Goal: Information Seeking & Learning: Find specific fact

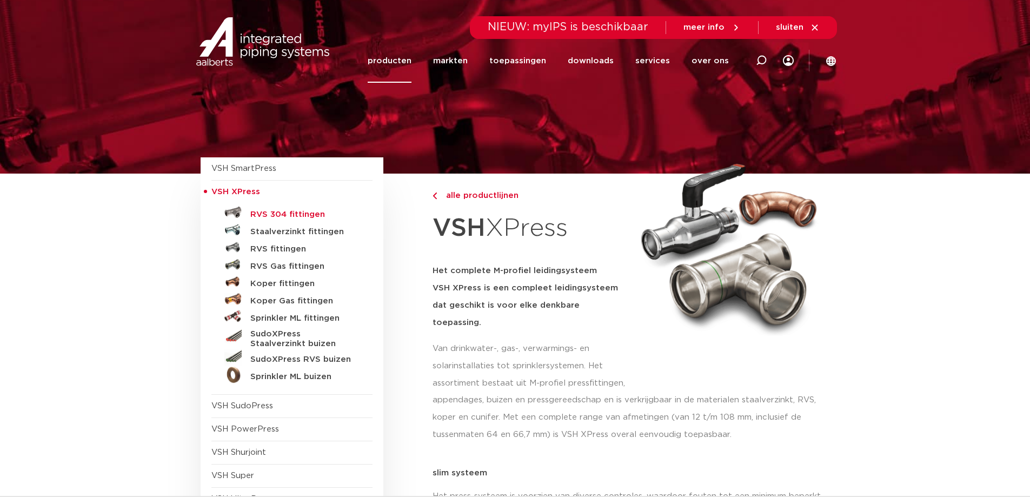
click at [296, 214] on h5 "RVS 304 fittingen" at bounding box center [303, 215] width 107 height 10
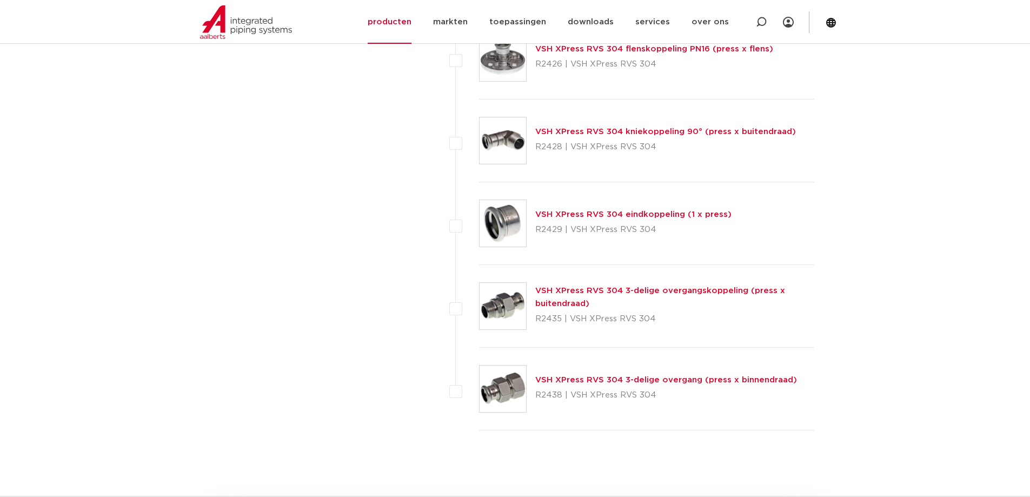
scroll to position [1460, 0]
click at [566, 289] on link "VSH XPress RVS 304 3-delige overgangskoppeling (press x buitendraad)" at bounding box center [660, 295] width 250 height 21
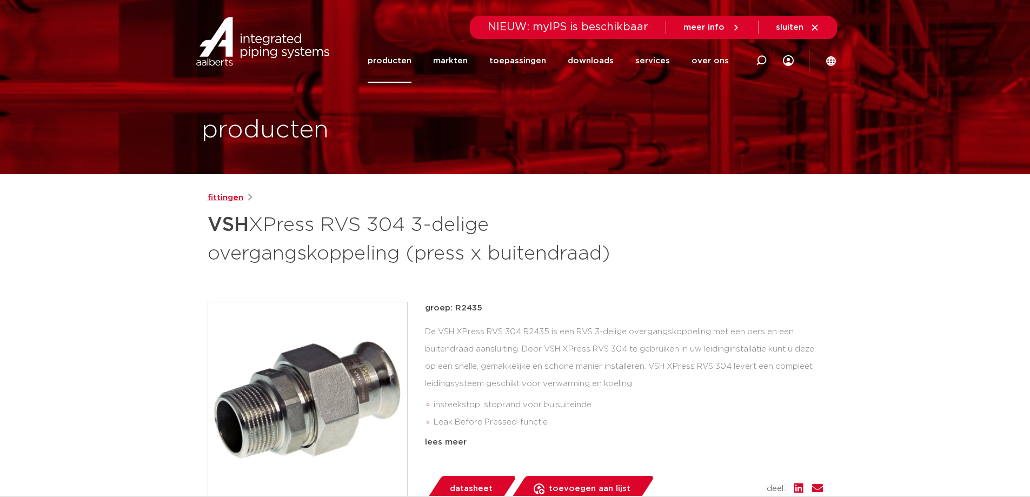
click at [231, 196] on link "fittingen" at bounding box center [226, 197] width 36 height 13
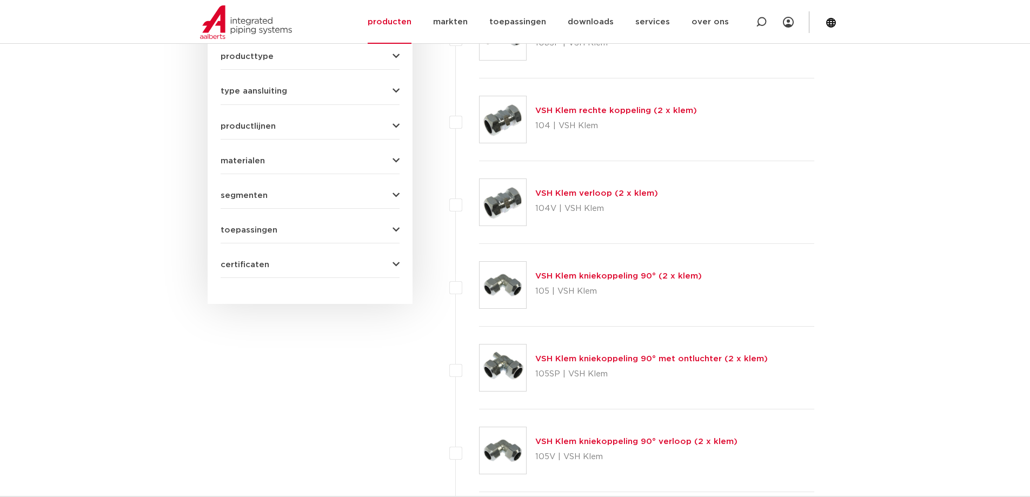
scroll to position [162, 0]
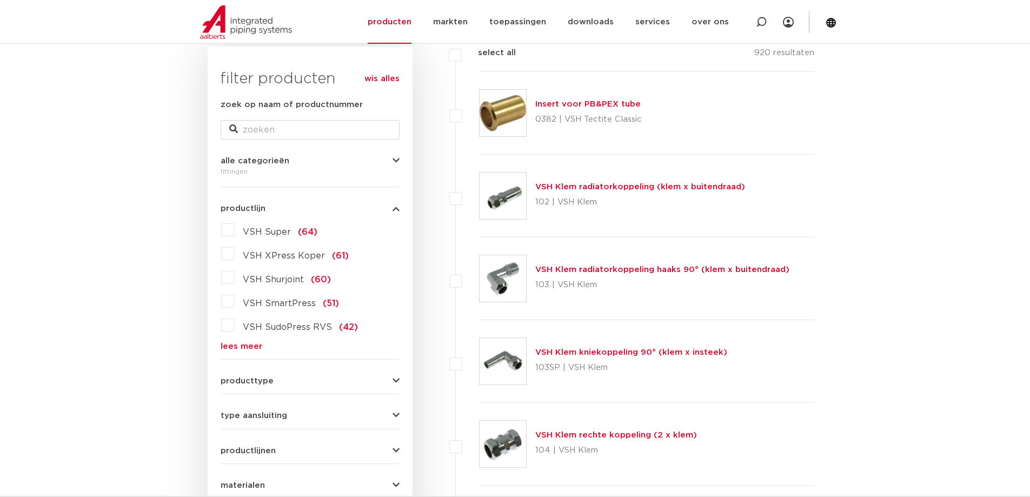
click at [256, 349] on link "lees meer" at bounding box center [310, 346] width 179 height 8
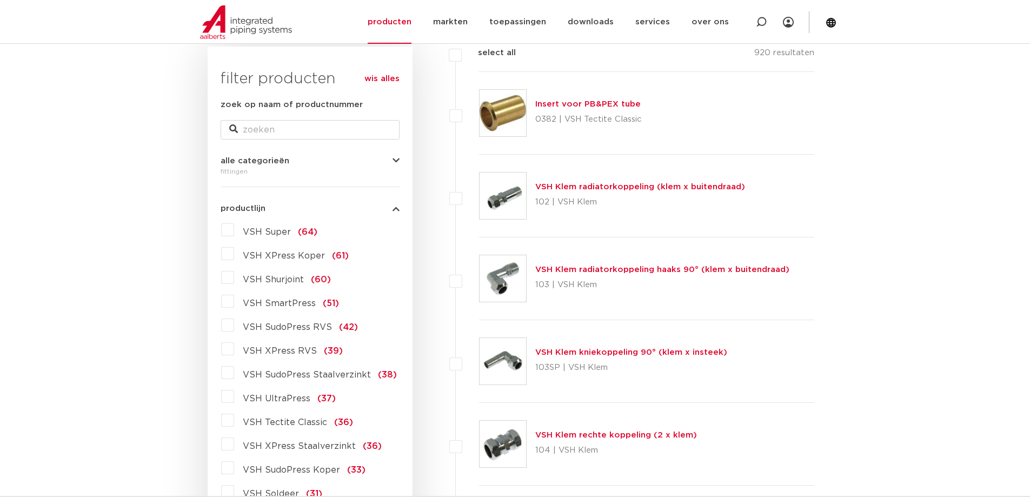
click at [307, 352] on span "VSH XPress RVS" at bounding box center [280, 351] width 74 height 9
click at [0, 0] on input "VSH XPress RVS (39)" at bounding box center [0, 0] width 0 height 0
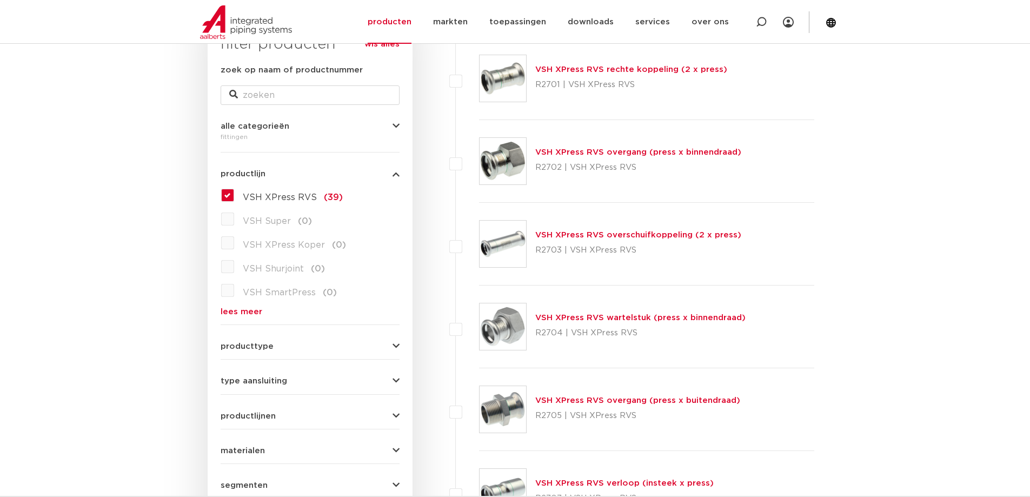
scroll to position [216, 0]
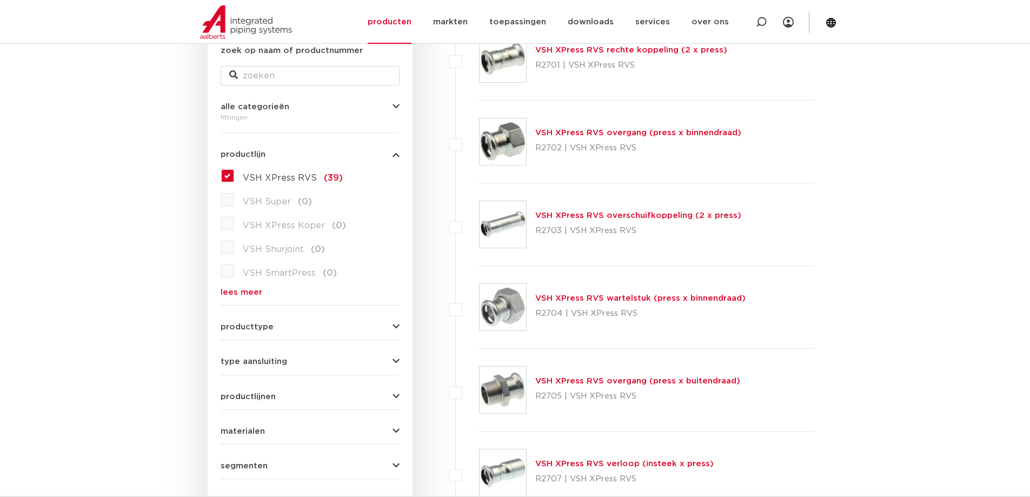
click at [665, 300] on link "VSH XPress RVS wartelstuk (press x binnendraad)" at bounding box center [640, 298] width 210 height 8
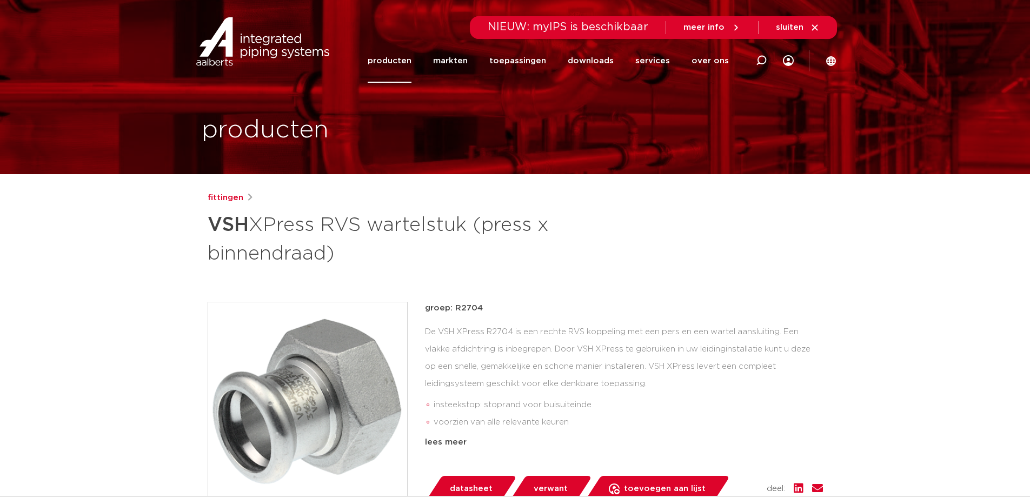
click at [412, 62] on link "producten" at bounding box center [390, 61] width 44 height 44
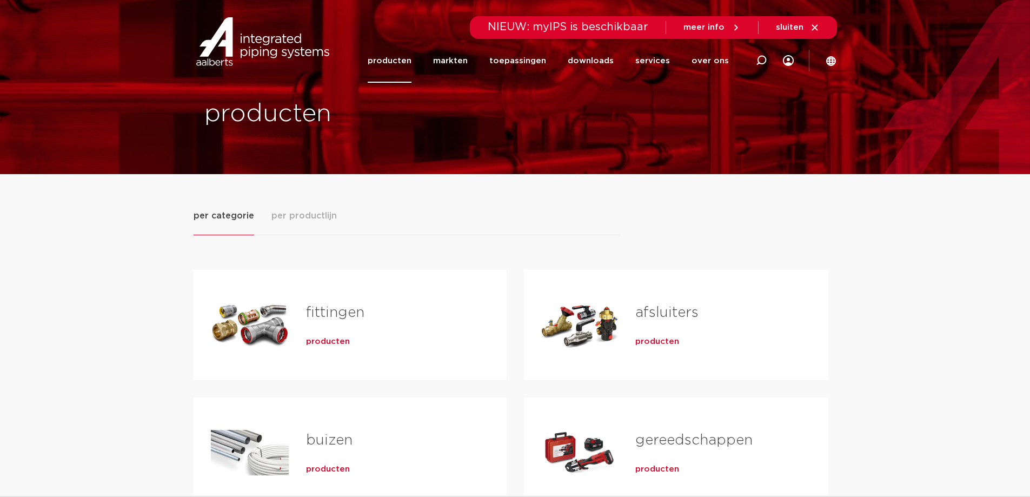
click at [316, 318] on link "fittingen" at bounding box center [335, 313] width 58 height 14
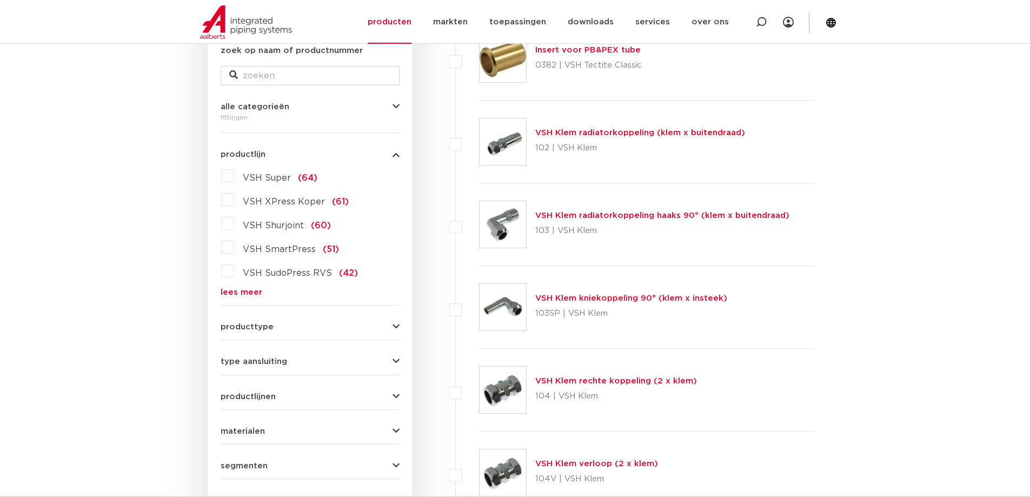
click at [258, 295] on link "lees meer" at bounding box center [310, 292] width 179 height 8
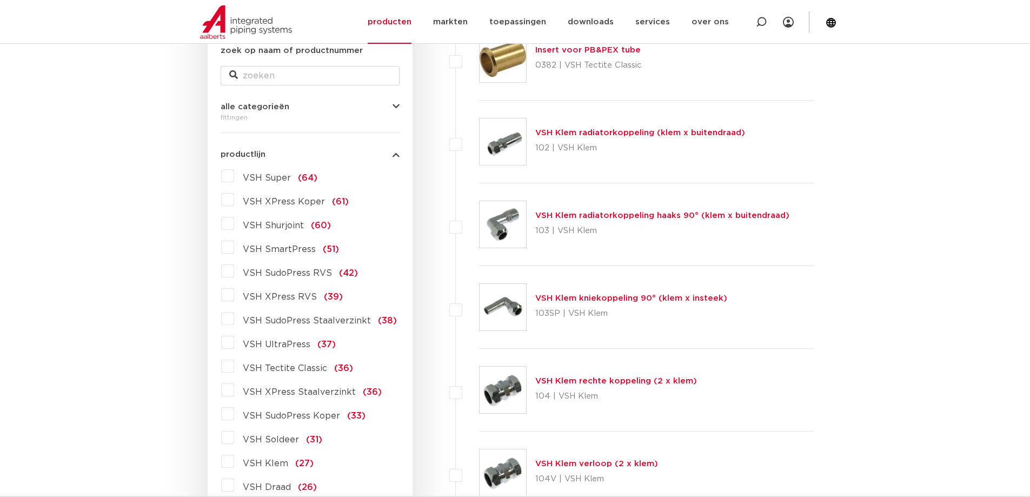
click at [313, 297] on label "VSH XPress RVS (39)" at bounding box center [288, 294] width 109 height 17
click at [0, 0] on input "VSH XPress RVS (39)" at bounding box center [0, 0] width 0 height 0
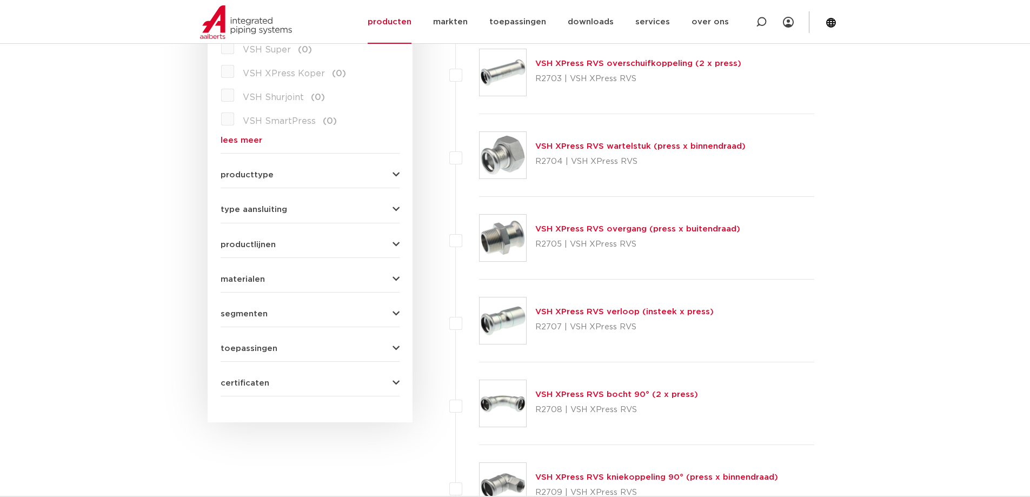
scroll to position [433, 0]
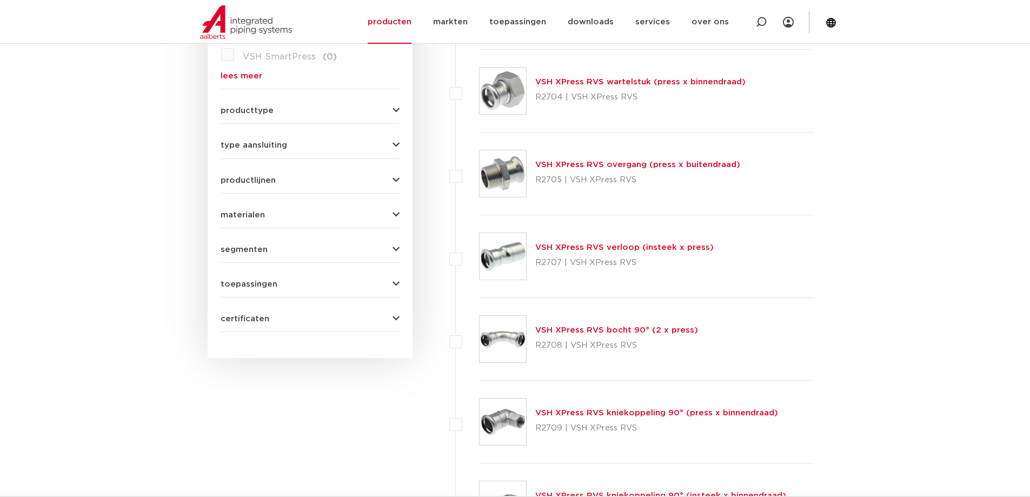
click at [568, 332] on link "VSH XPress RVS bocht 90° (2 x press)" at bounding box center [616, 330] width 163 height 8
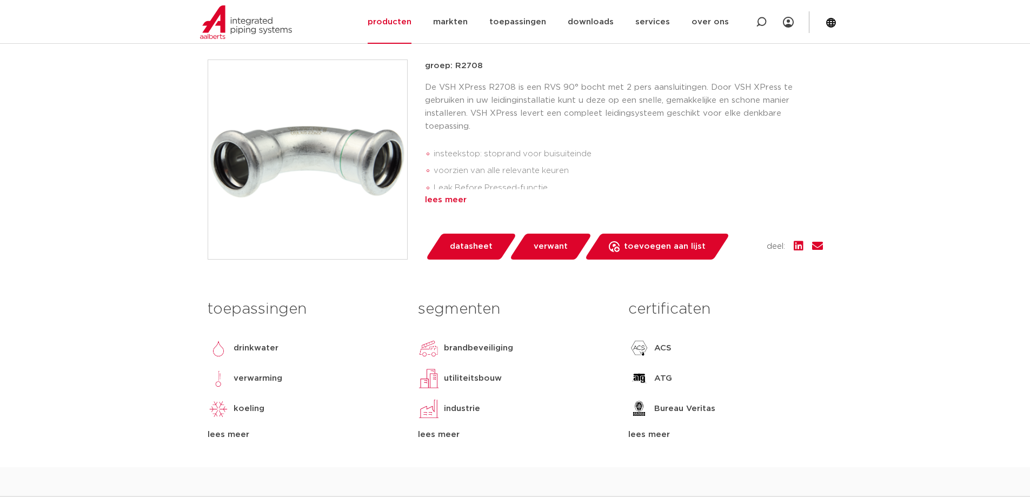
click at [455, 203] on div "lees meer" at bounding box center [624, 200] width 398 height 13
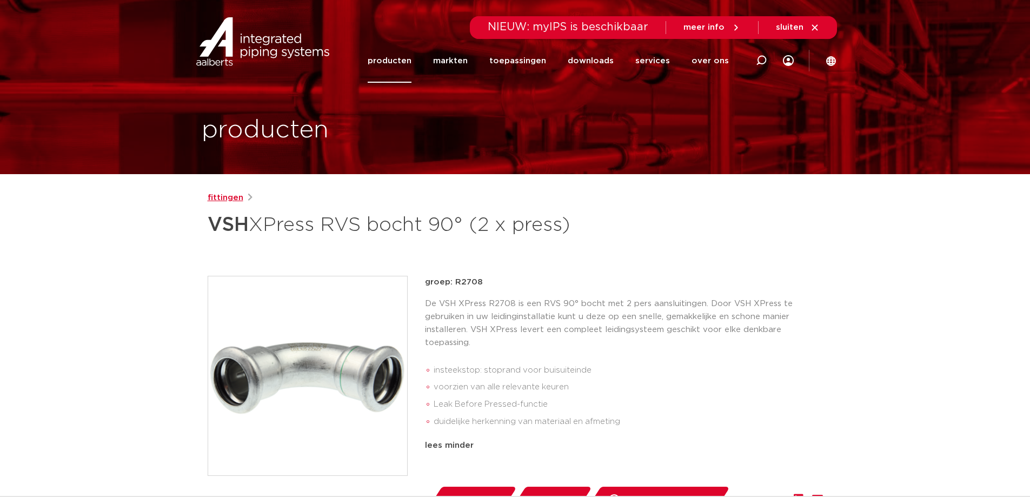
click at [230, 195] on link "fittingen" at bounding box center [226, 197] width 36 height 13
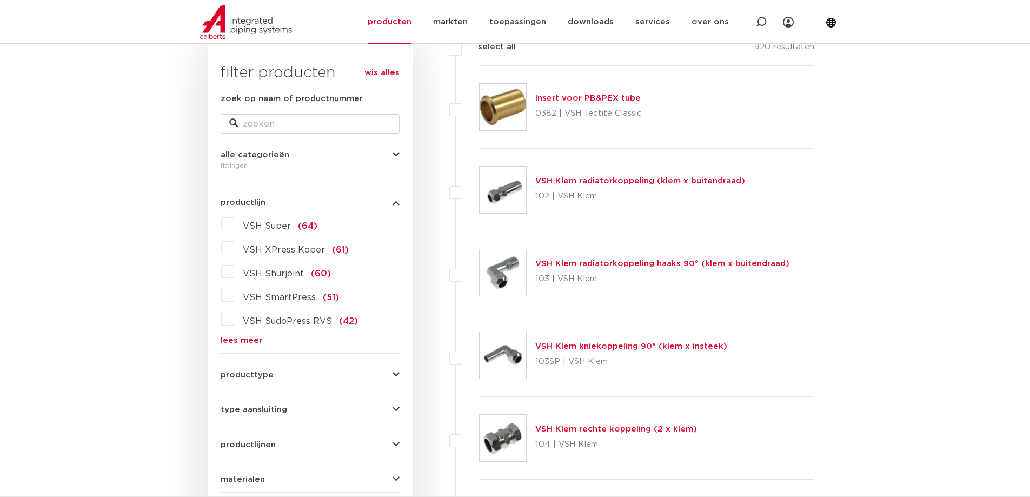
scroll to position [162, 0]
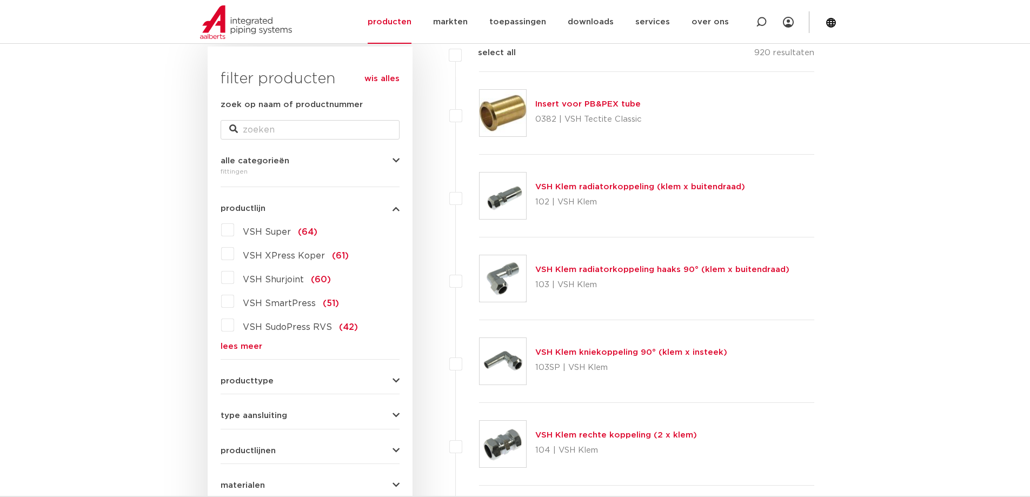
click at [252, 347] on link "lees meer" at bounding box center [310, 346] width 179 height 8
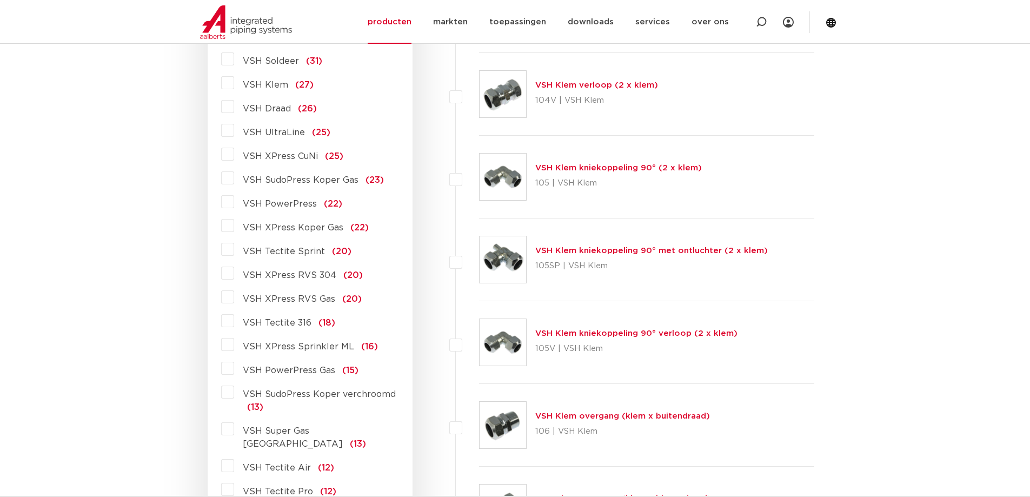
scroll to position [649, 0]
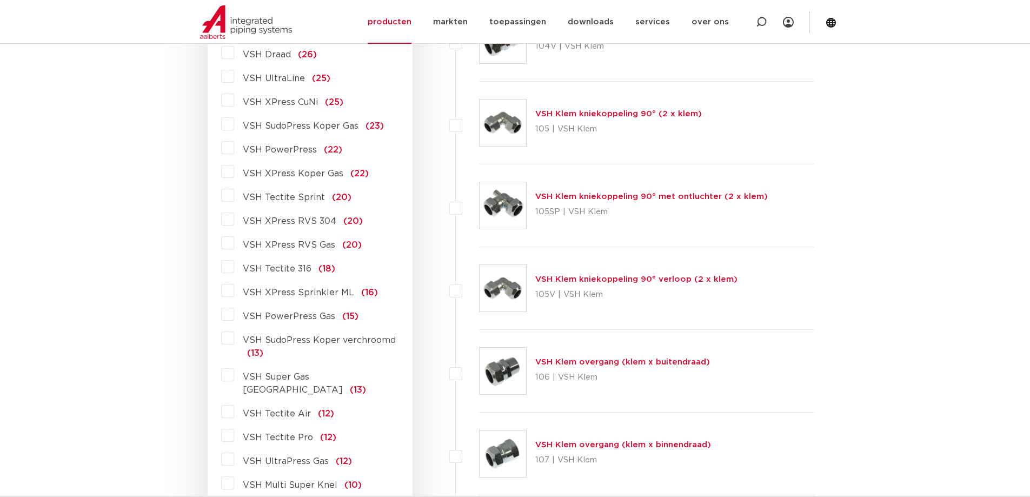
click at [289, 219] on span "VSH XPress RVS 304" at bounding box center [290, 221] width 94 height 9
click at [0, 0] on input "VSH XPress RVS 304 (20)" at bounding box center [0, 0] width 0 height 0
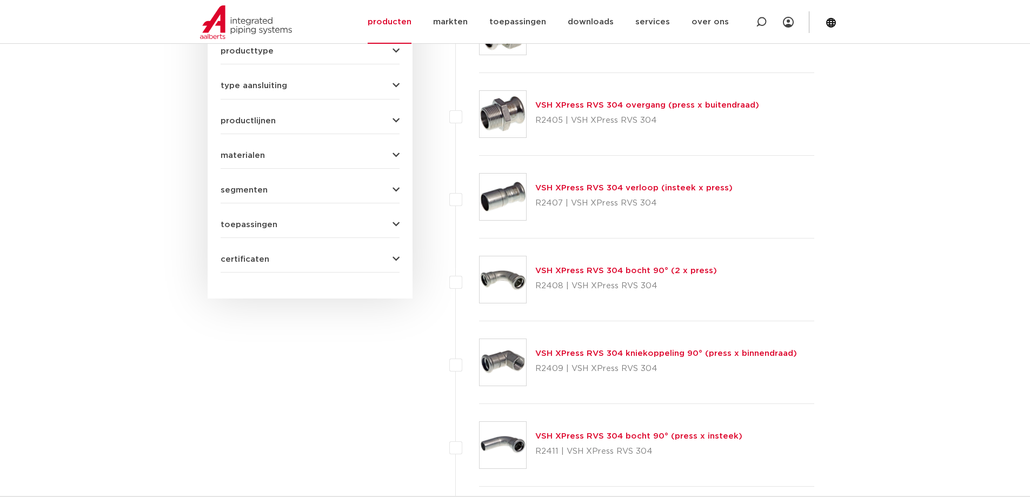
scroll to position [433, 0]
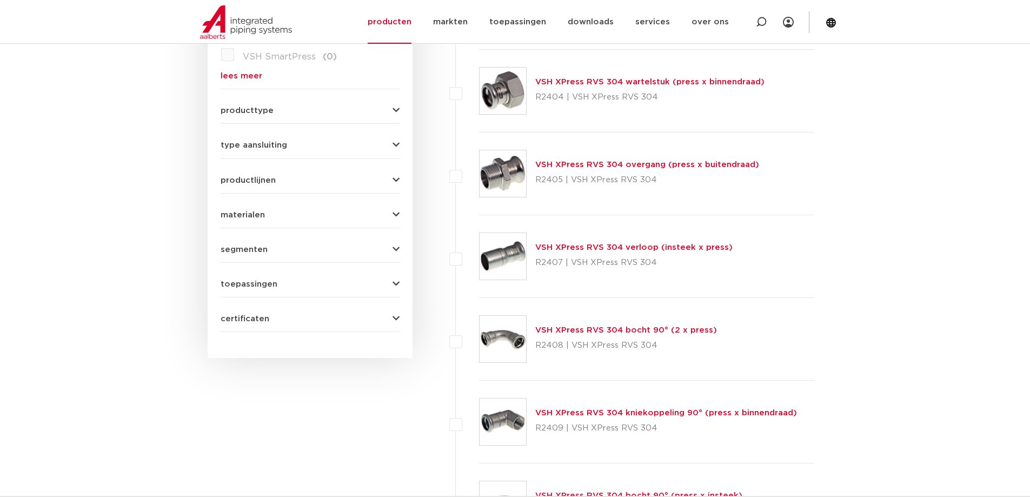
click at [576, 329] on link "VSH XPress RVS 304 bocht 90° (2 x press)" at bounding box center [626, 330] width 182 height 8
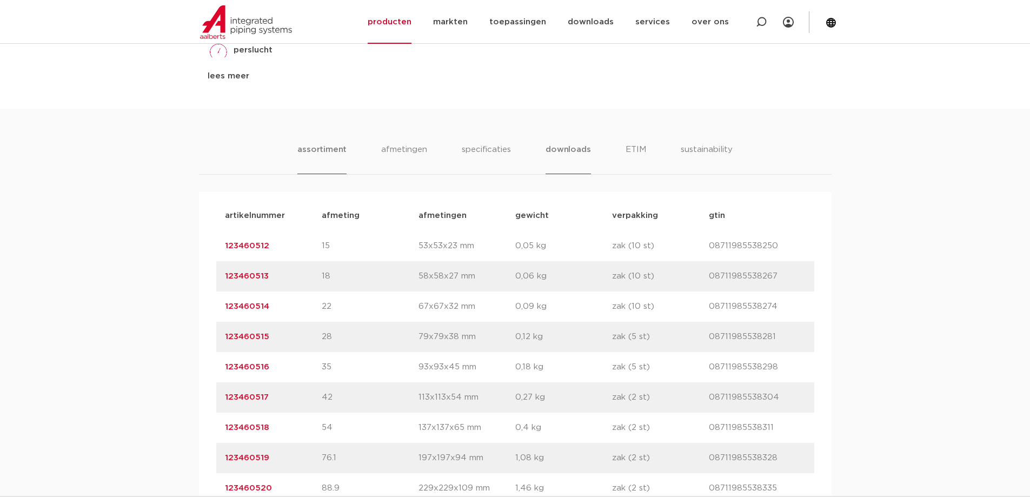
scroll to position [649, 0]
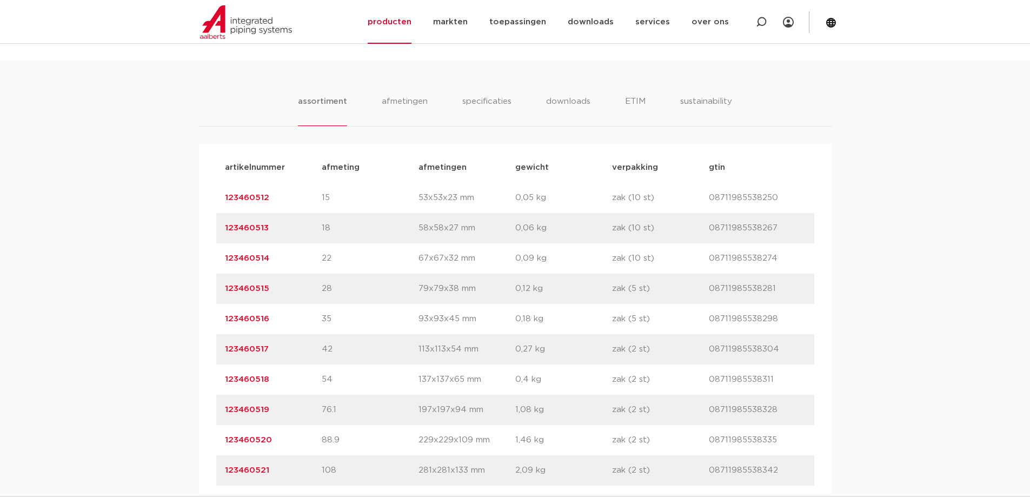
drag, startPoint x: 281, startPoint y: 288, endPoint x: 224, endPoint y: 287, distance: 56.3
click at [225, 287] on p "123460515" at bounding box center [273, 288] width 97 height 13
copy link "123460515"
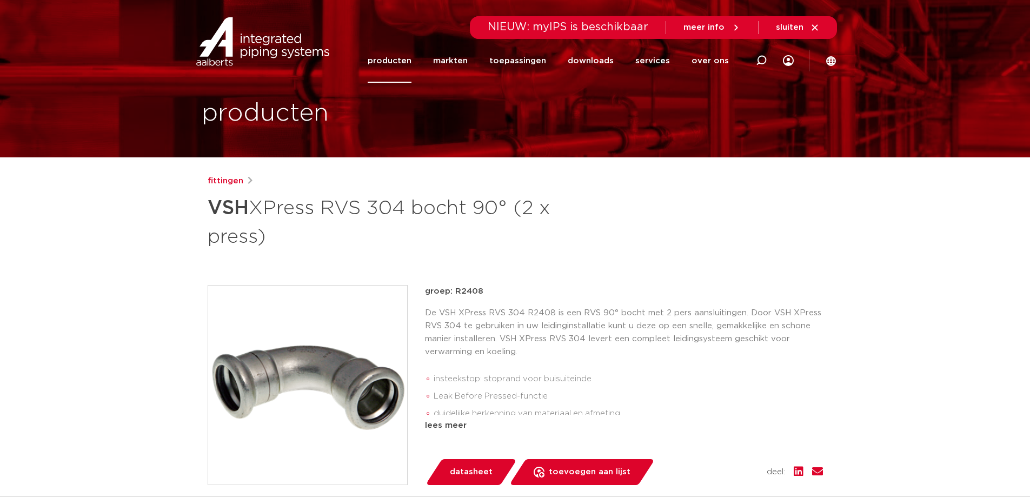
scroll to position [0, 0]
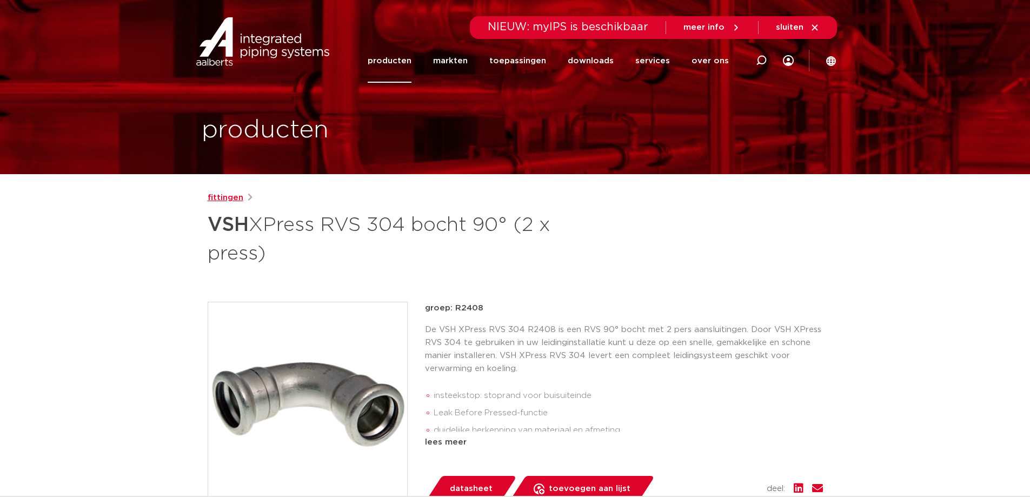
click at [237, 196] on link "fittingen" at bounding box center [226, 197] width 36 height 13
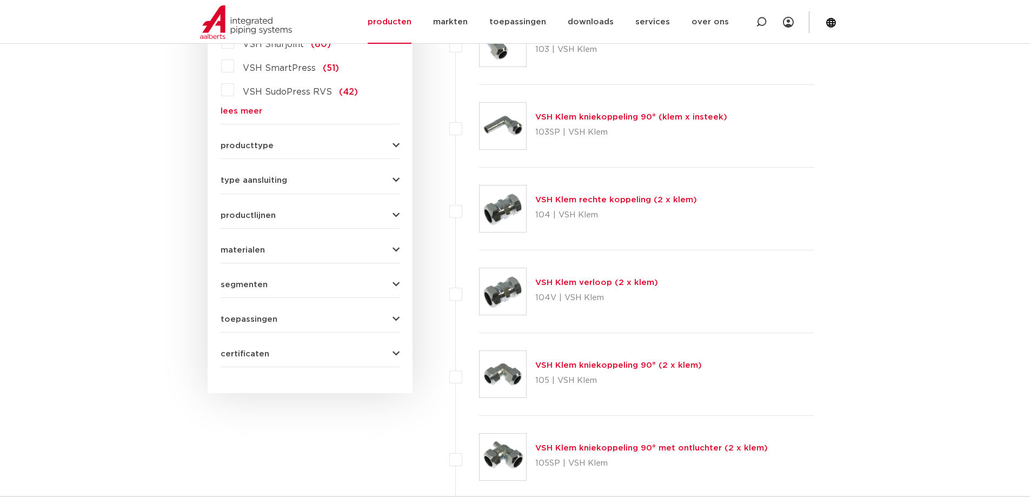
scroll to position [379, 0]
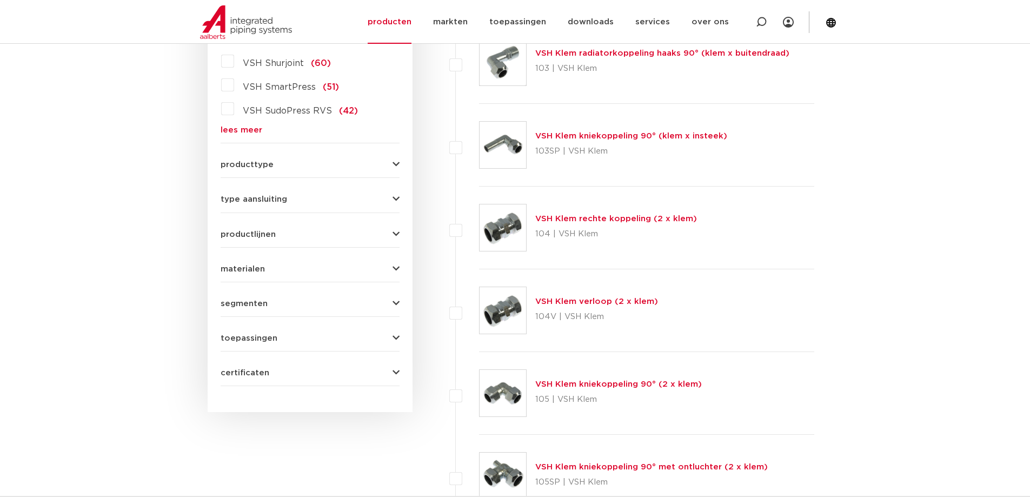
click at [247, 128] on link "lees meer" at bounding box center [310, 130] width 179 height 8
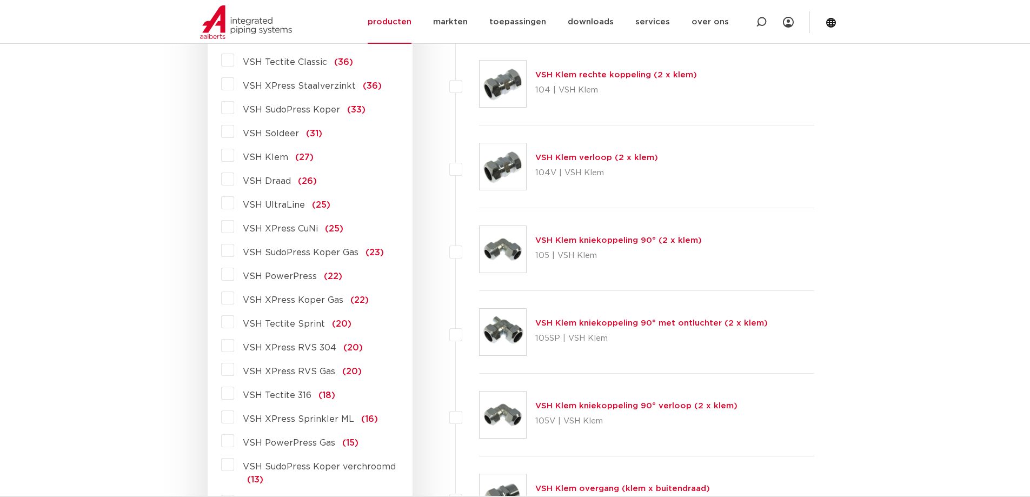
scroll to position [541, 0]
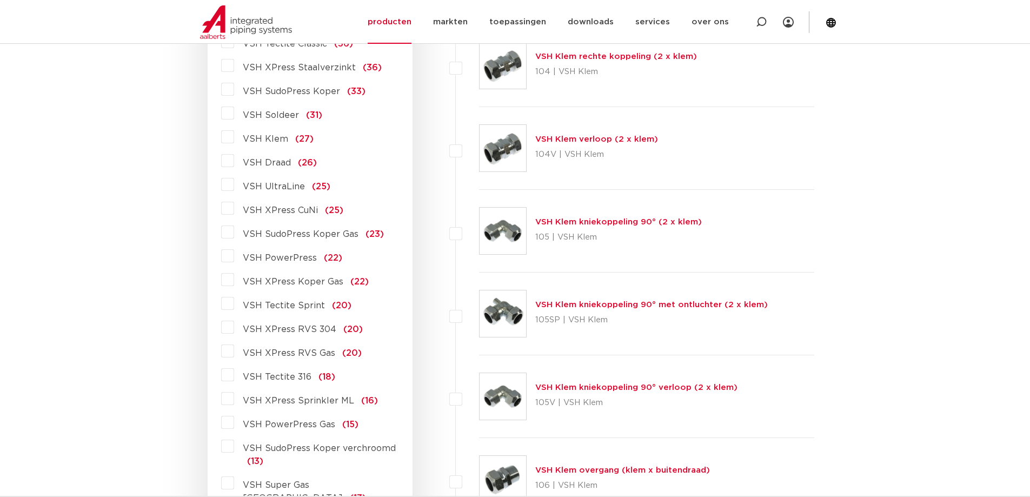
click at [275, 328] on span "VSH XPress RVS 304" at bounding box center [290, 329] width 94 height 9
click at [0, 0] on input "VSH XPress RVS 304 (20)" at bounding box center [0, 0] width 0 height 0
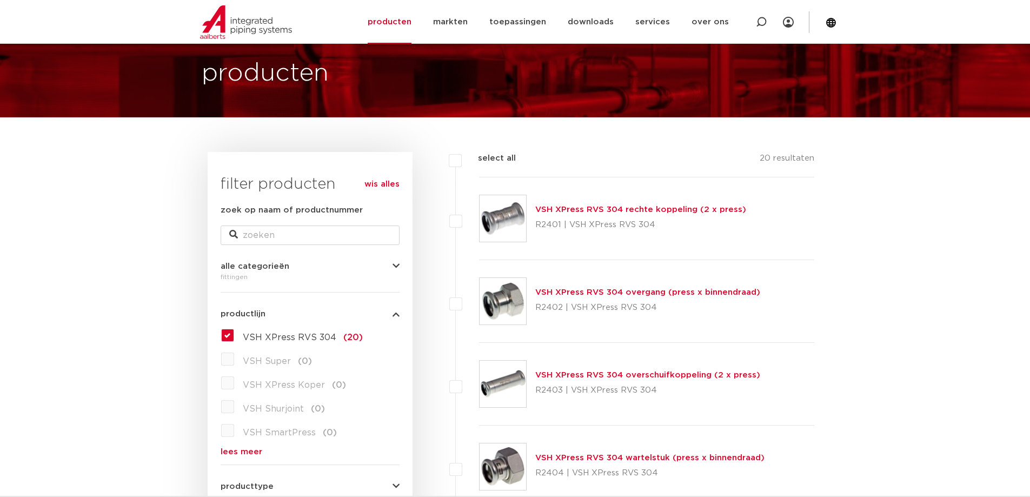
scroll to position [54, 0]
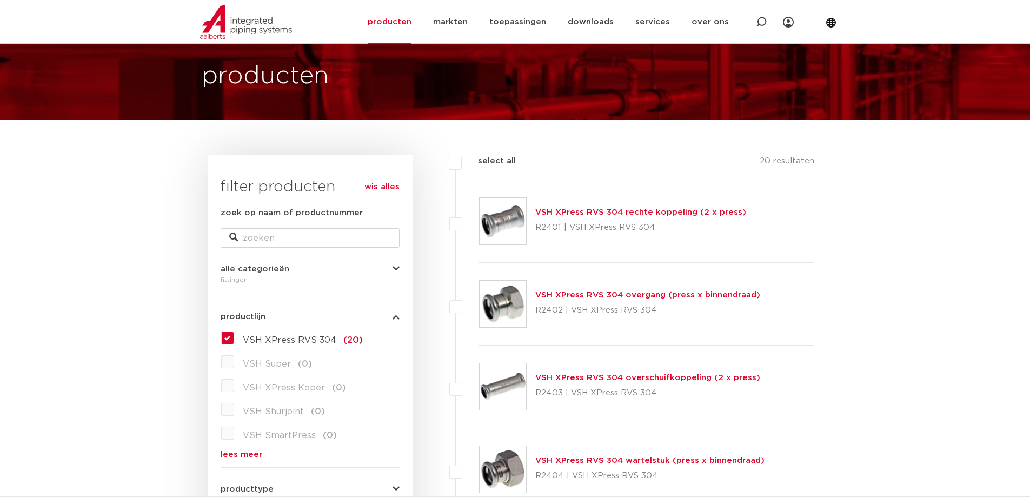
click at [595, 212] on link "VSH XPress RVS 304 rechte koppeling (2 x press)" at bounding box center [640, 212] width 211 height 8
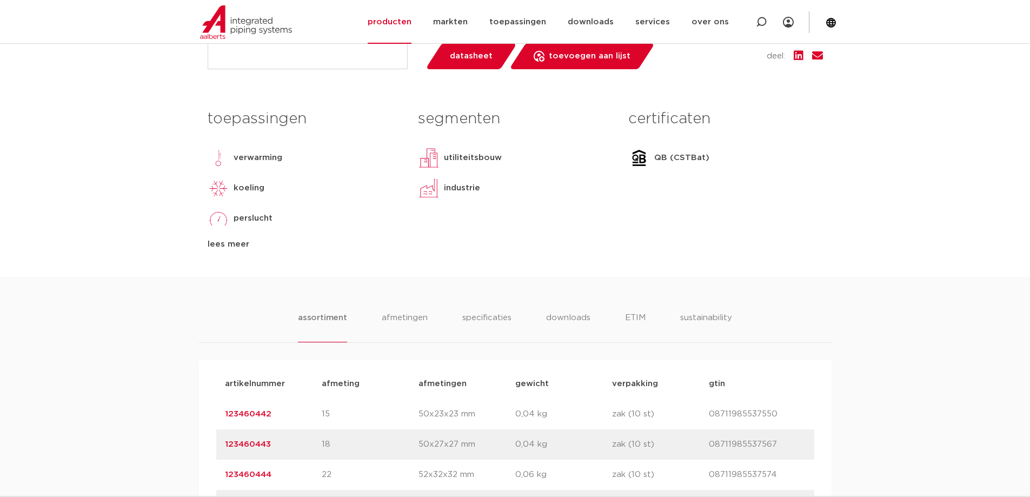
scroll to position [649, 0]
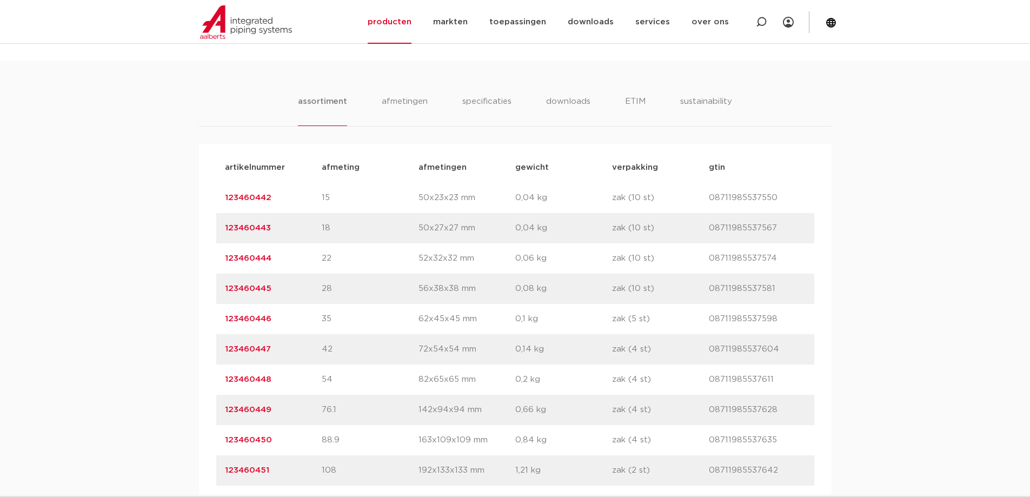
drag, startPoint x: 290, startPoint y: 290, endPoint x: 221, endPoint y: 290, distance: 69.8
click at [221, 290] on div "artikelnummer 123460445 afmeting 28 [GEOGRAPHIC_DATA] 56x38x38 mm gewicht 0,08 …" at bounding box center [515, 289] width 598 height 30
copy link "123460445"
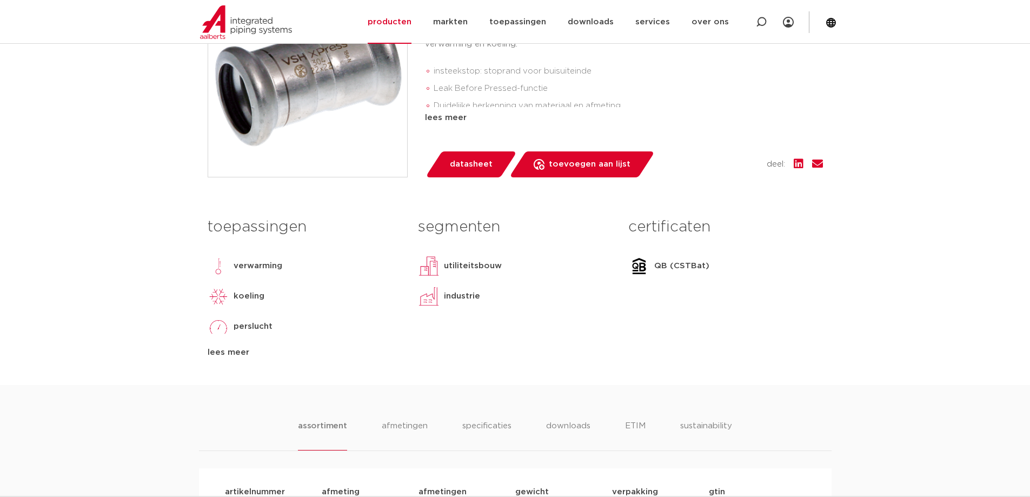
scroll to position [54, 0]
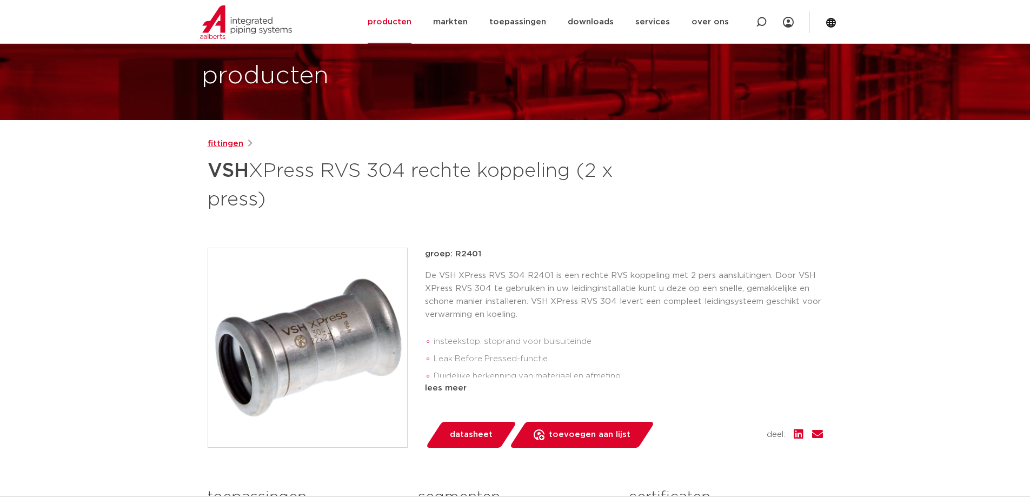
click at [229, 149] on link "fittingen" at bounding box center [226, 143] width 36 height 13
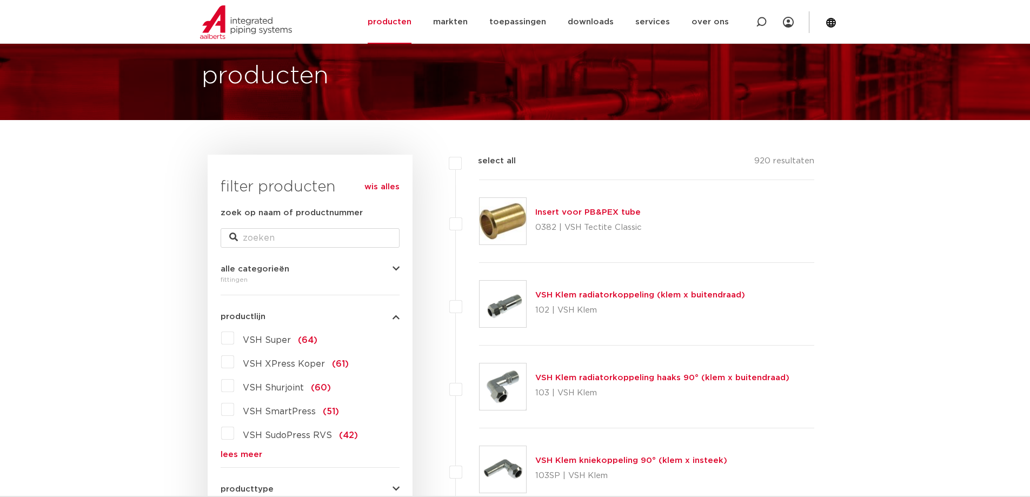
click at [249, 453] on link "lees meer" at bounding box center [310, 455] width 179 height 8
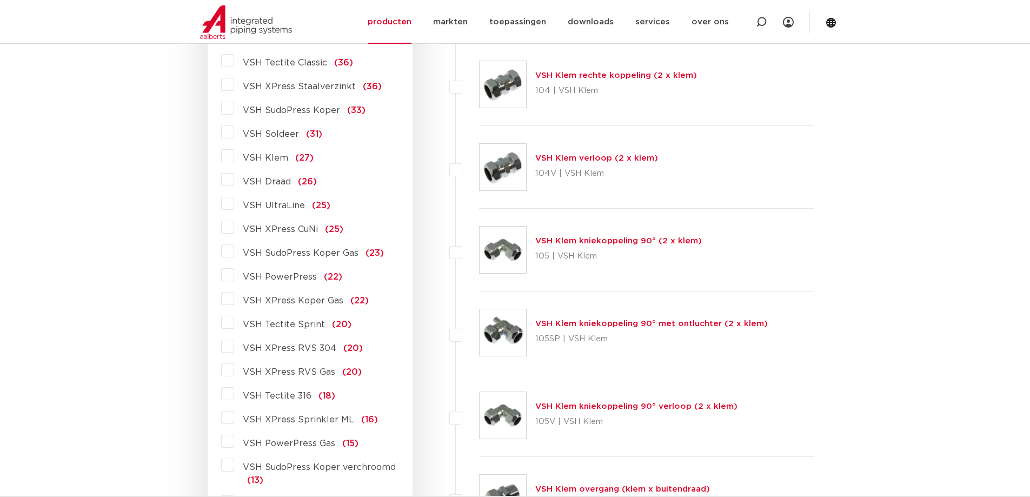
scroll to position [541, 0]
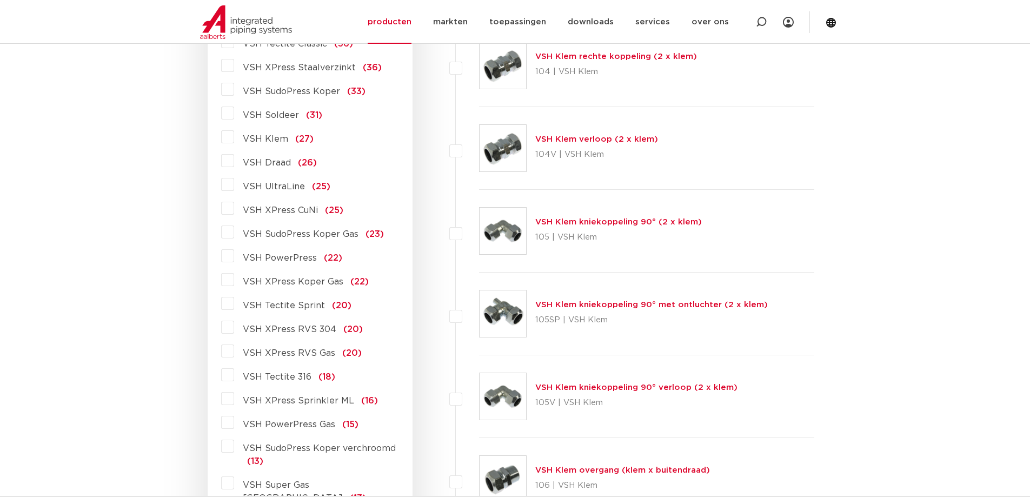
click at [260, 327] on span "VSH XPress RVS 304" at bounding box center [290, 329] width 94 height 9
click at [0, 0] on input "VSH XPress RVS 304 (20)" at bounding box center [0, 0] width 0 height 0
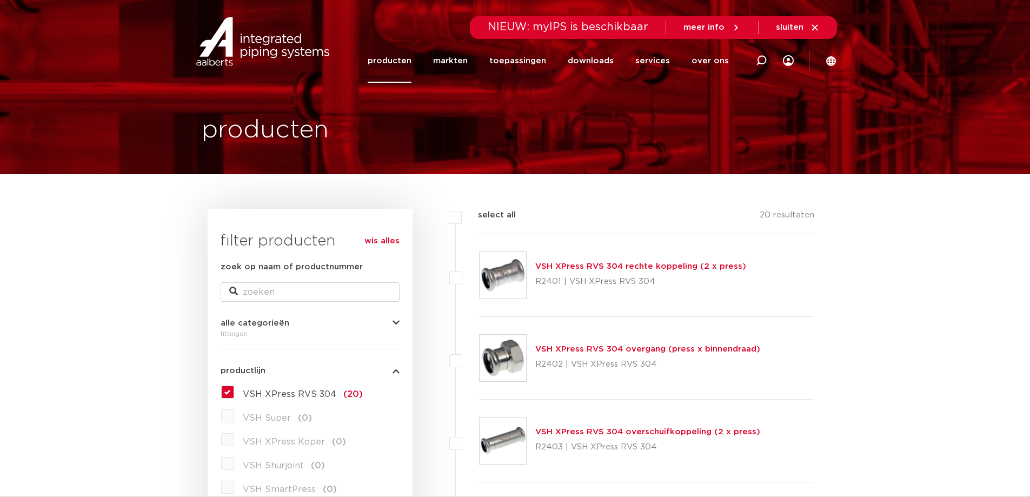
click at [391, 59] on link "producten" at bounding box center [390, 61] width 44 height 44
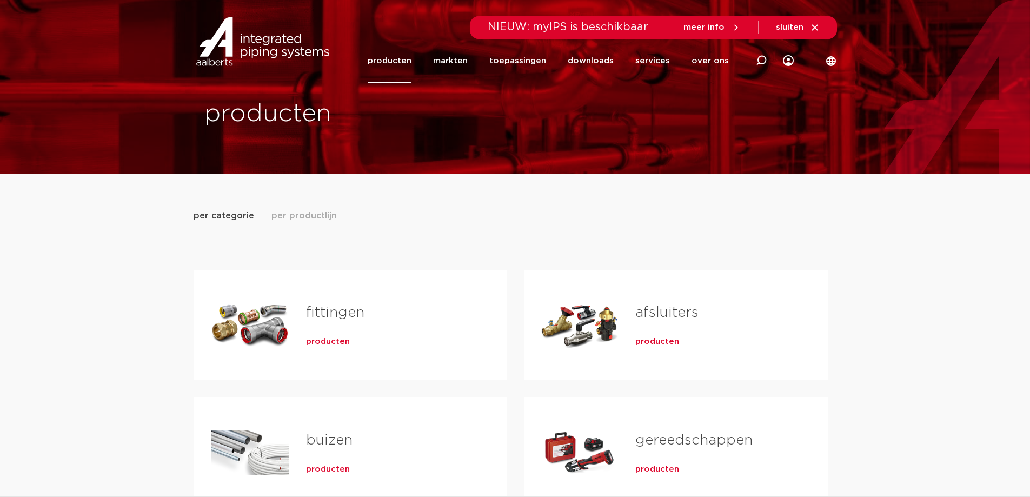
click at [334, 437] on link "buizen" at bounding box center [329, 440] width 47 height 14
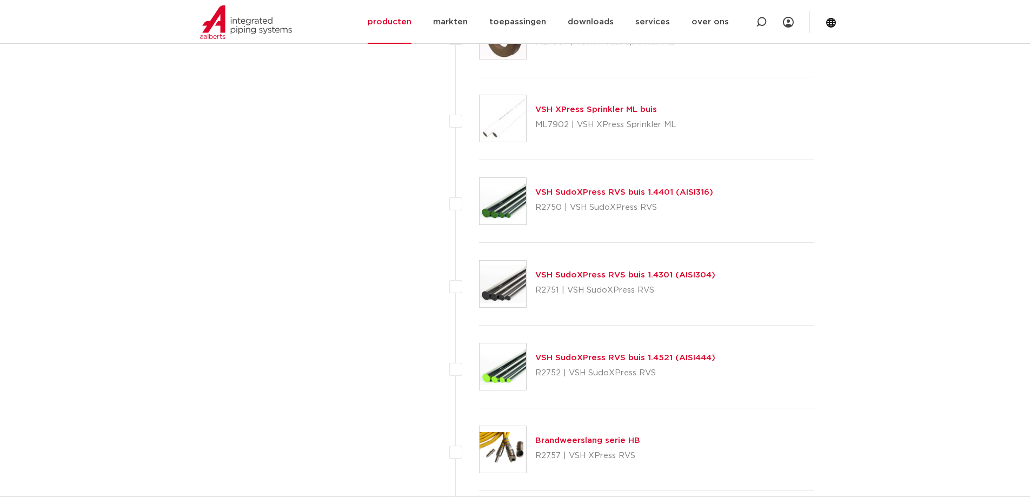
scroll to position [1298, 0]
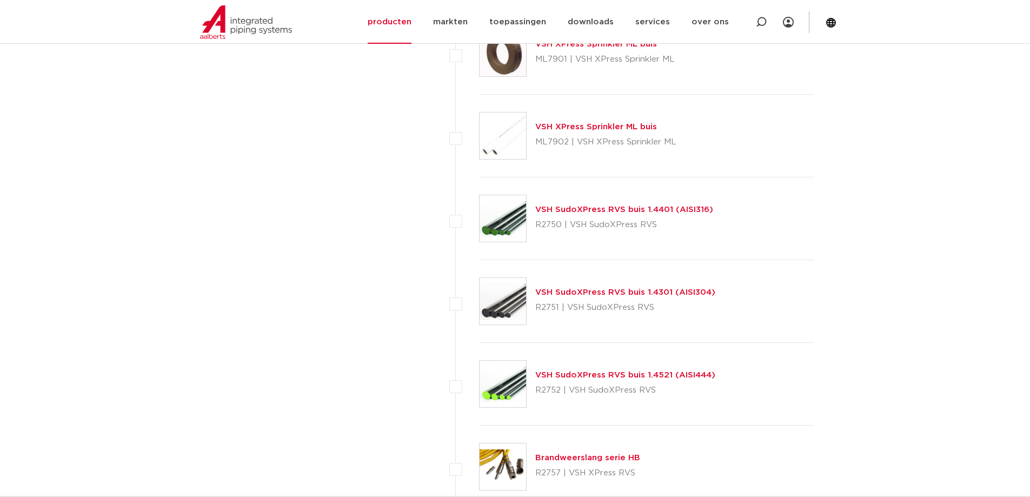
click at [639, 290] on link "VSH SudoXPress RVS buis 1.4301 (AISI304)" at bounding box center [625, 292] width 180 height 8
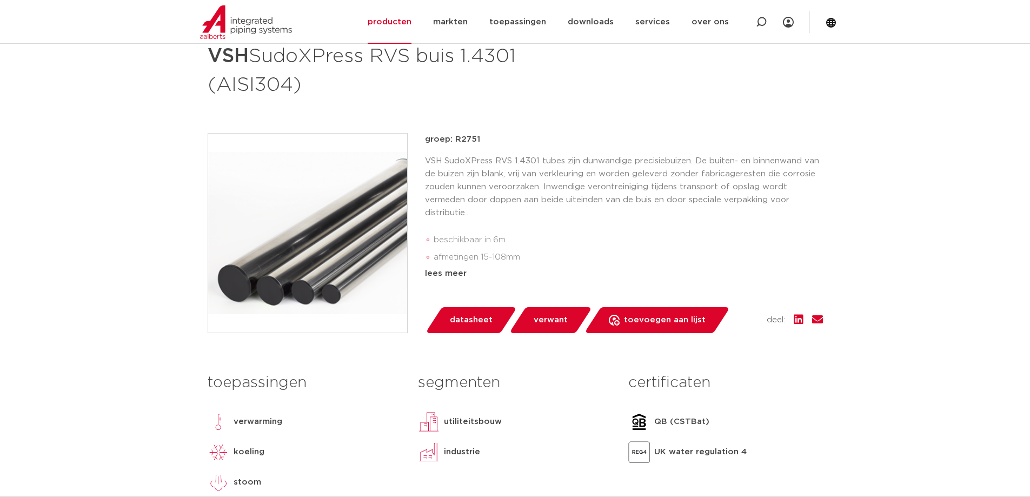
scroll to position [162, 0]
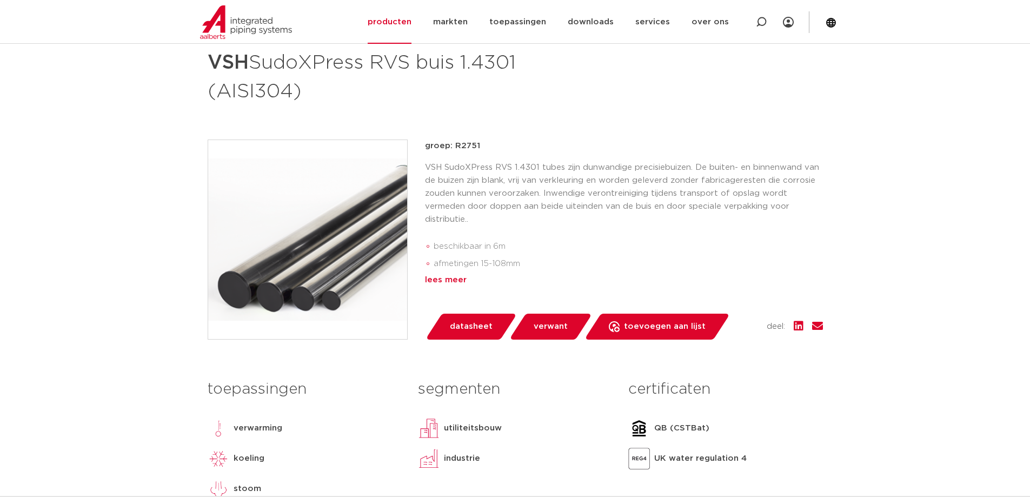
click at [448, 277] on div "lees meer" at bounding box center [624, 280] width 398 height 13
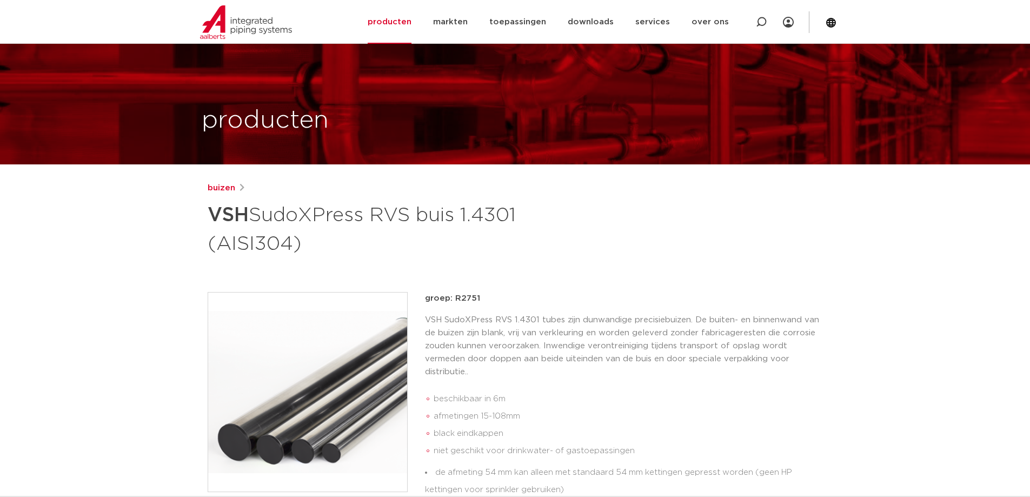
scroll to position [0, 0]
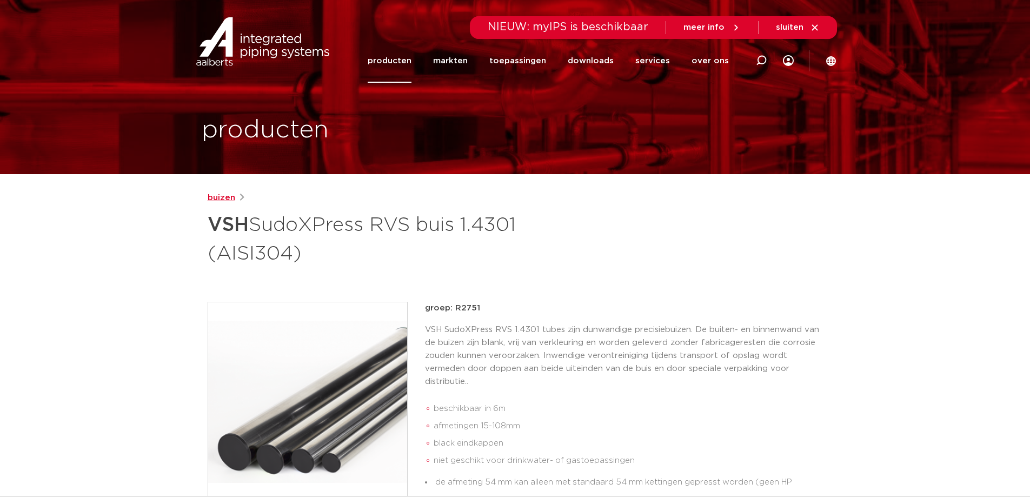
click at [231, 198] on link "buizen" at bounding box center [222, 197] width 28 height 13
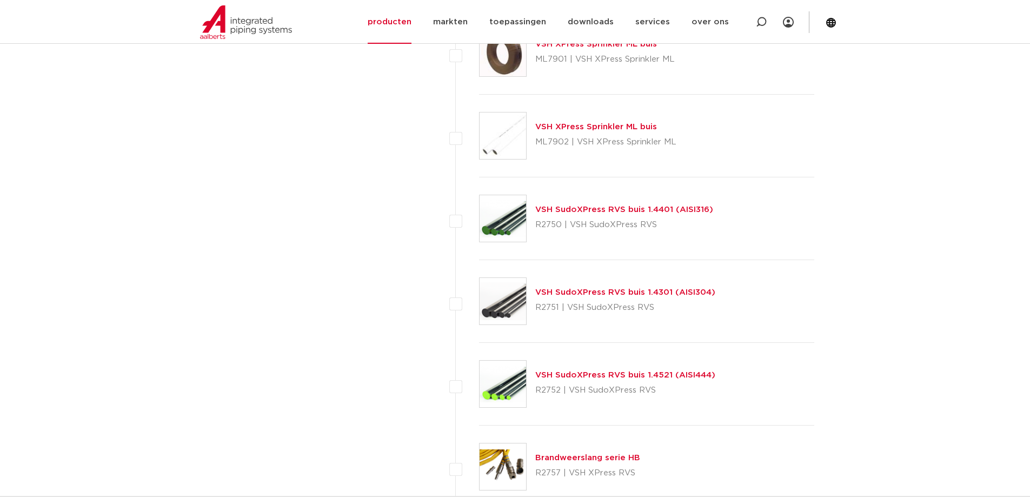
click at [664, 378] on link "VSH SudoXPress RVS buis 1.4521 (AISI444)" at bounding box center [625, 375] width 180 height 8
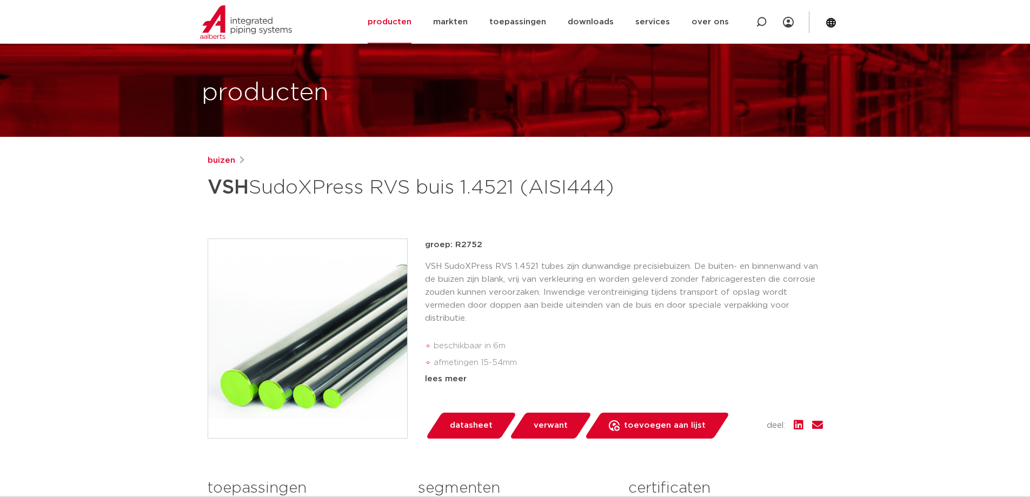
scroll to position [54, 0]
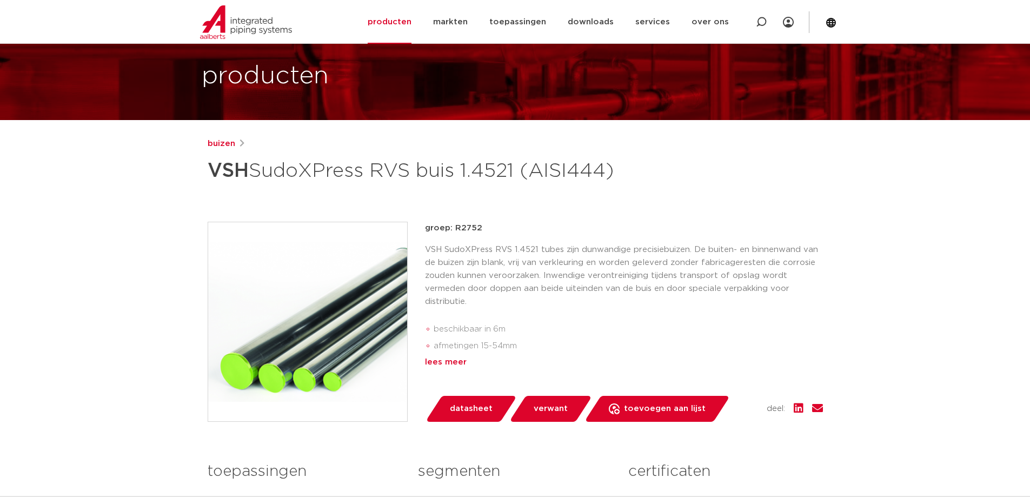
click at [458, 369] on div "lees meer" at bounding box center [624, 362] width 398 height 13
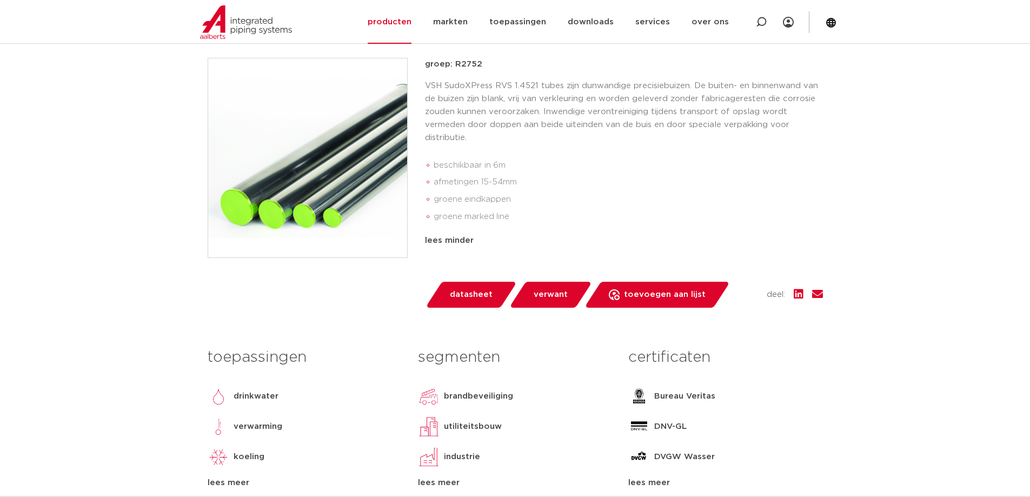
scroll to position [0, 0]
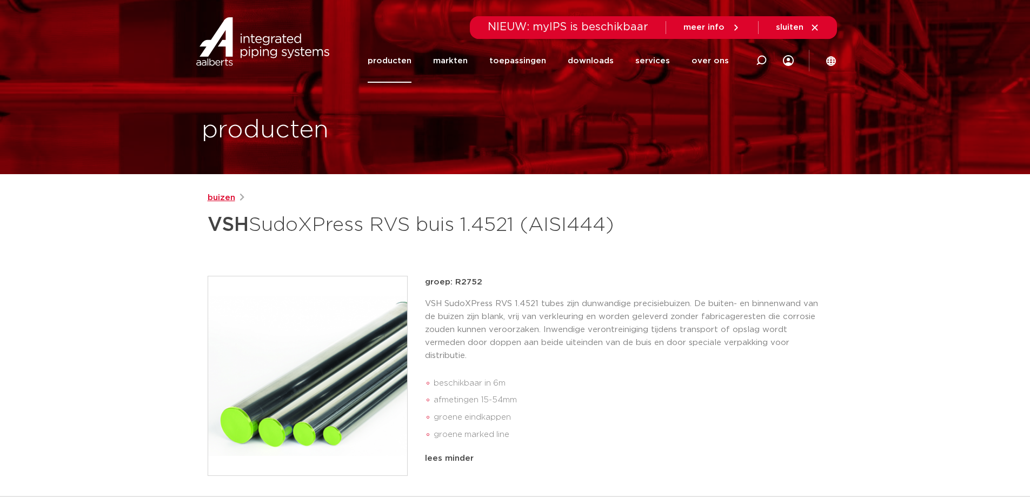
click at [230, 195] on link "buizen" at bounding box center [222, 197] width 28 height 13
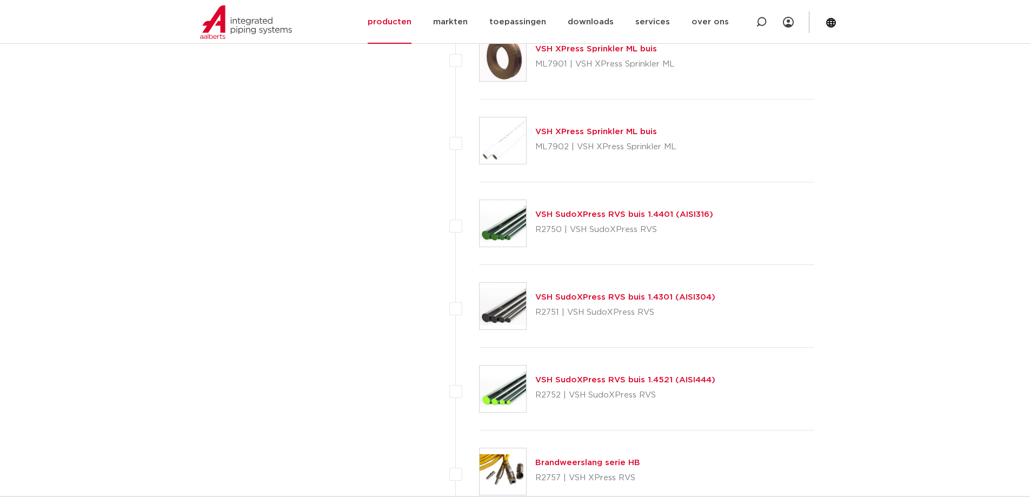
scroll to position [1298, 0]
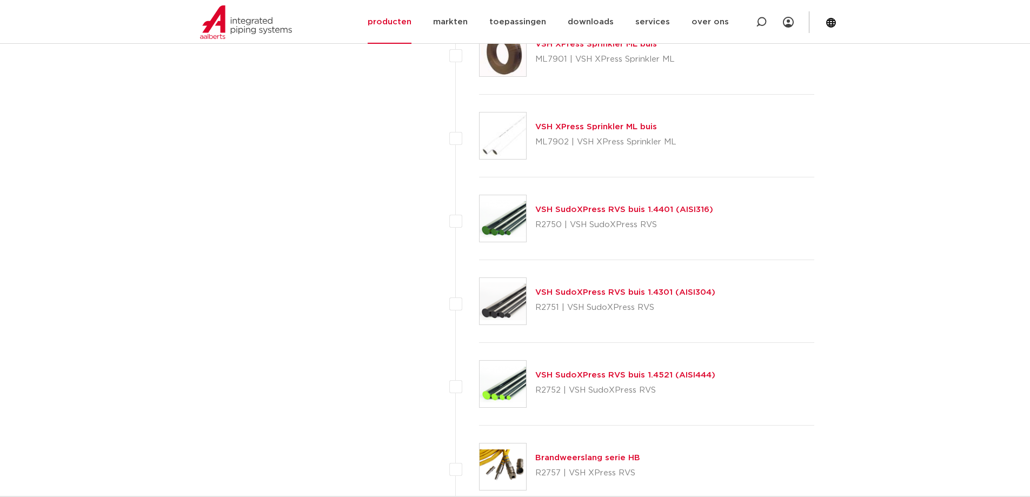
click at [603, 206] on link "VSH SudoXPress RVS buis 1.4401 (AISI316)" at bounding box center [624, 210] width 178 height 8
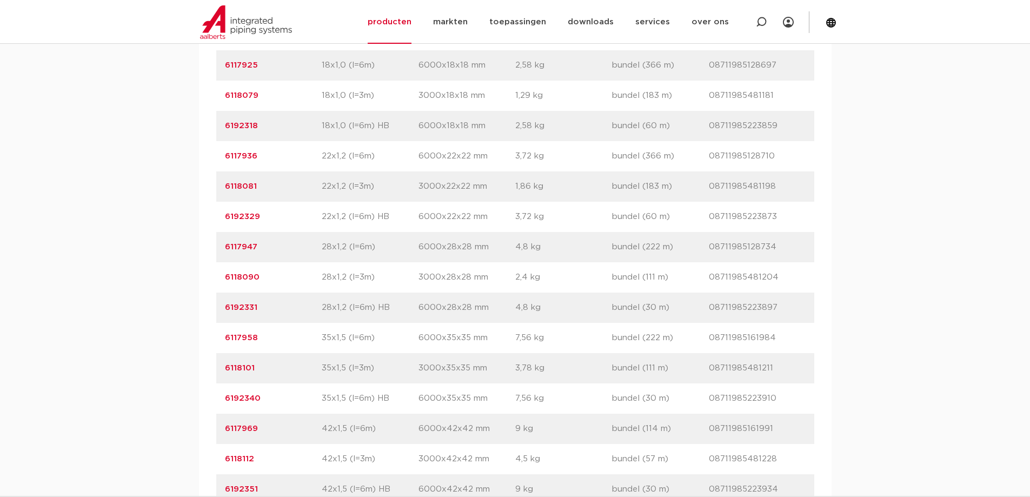
scroll to position [865, 0]
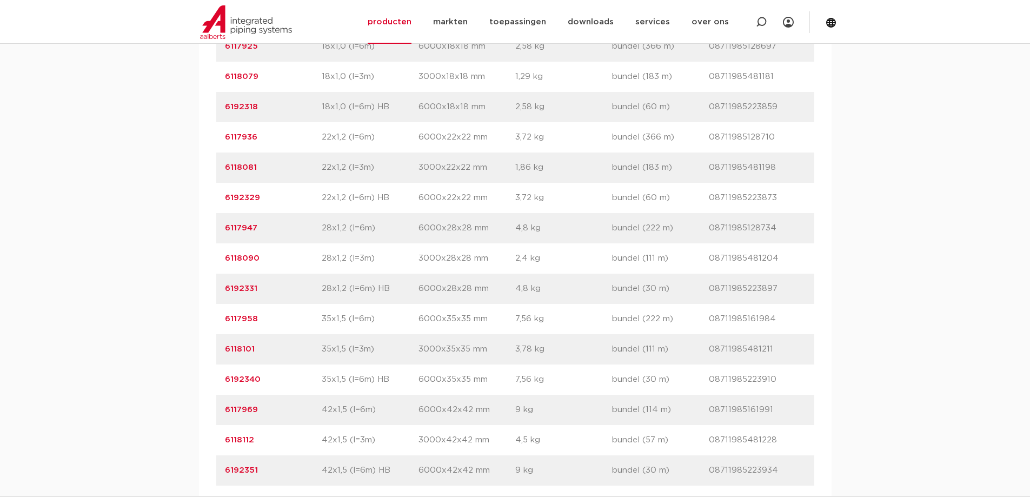
drag, startPoint x: 266, startPoint y: 256, endPoint x: 224, endPoint y: 254, distance: 42.2
click at [224, 243] on div "artikelnummer 6117947 afmeting 28x1,2 (l=6m) afmetingen 6000x28x28 mm gewicht 4…" at bounding box center [515, 228] width 598 height 30
copy link "6117947"
drag, startPoint x: 263, startPoint y: 312, endPoint x: 224, endPoint y: 314, distance: 39.0
click at [225, 295] on p "6192331" at bounding box center [273, 288] width 97 height 13
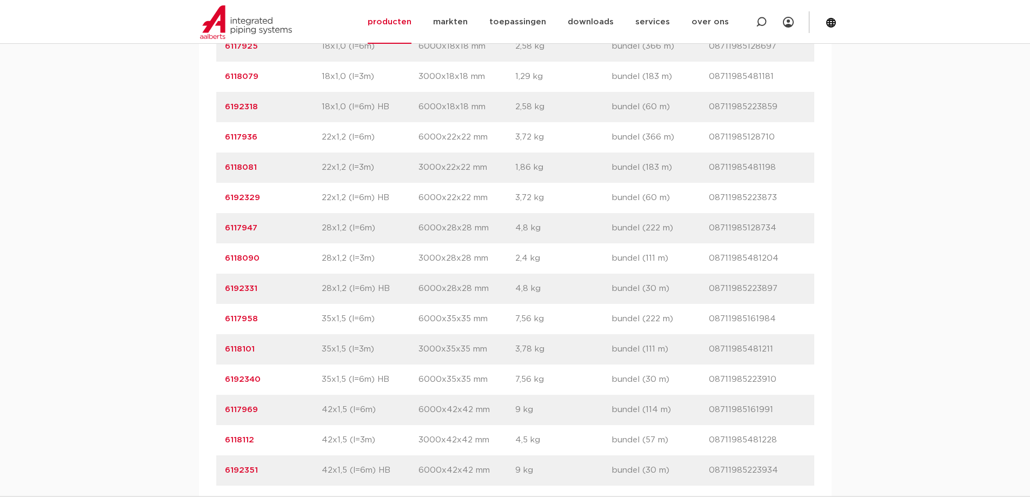
copy link "6192331"
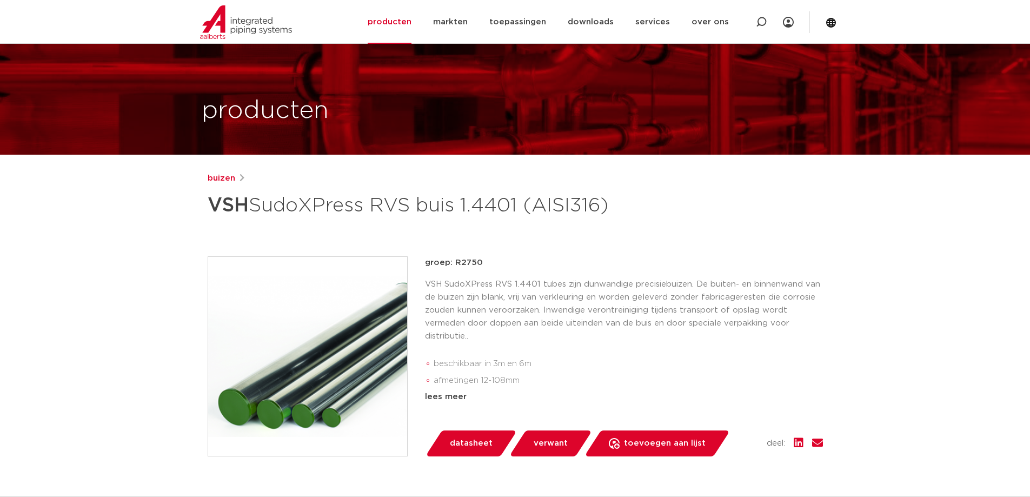
scroll to position [0, 0]
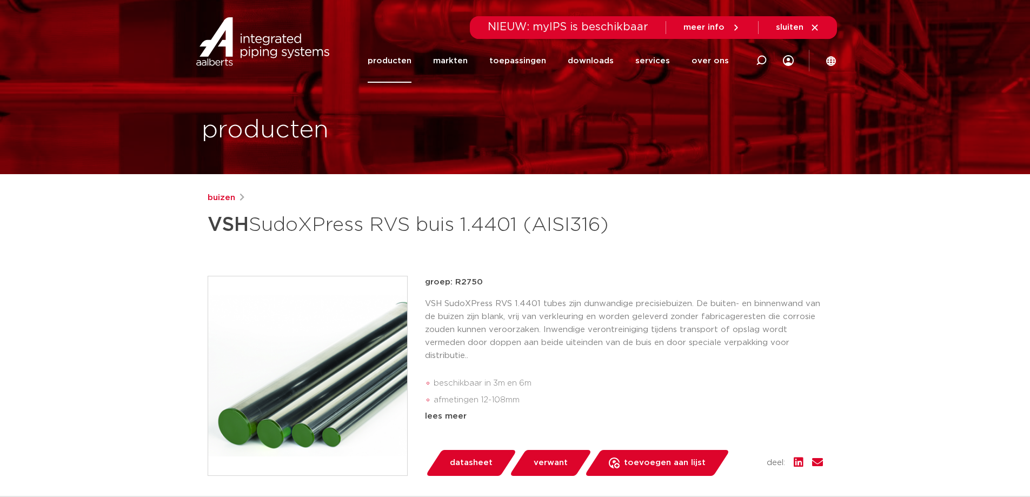
click at [399, 61] on link "producten" at bounding box center [390, 61] width 44 height 44
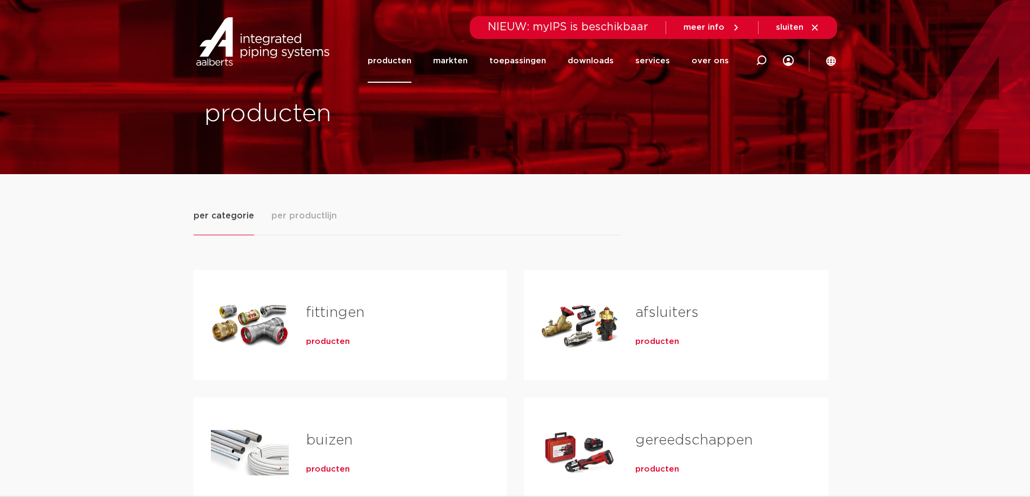
click at [283, 319] on div "Tabs. Open items met enter of spatie, sluit af met escape en navigeer met de pi…" at bounding box center [250, 325] width 78 height 76
click at [330, 345] on span "producten" at bounding box center [328, 341] width 44 height 11
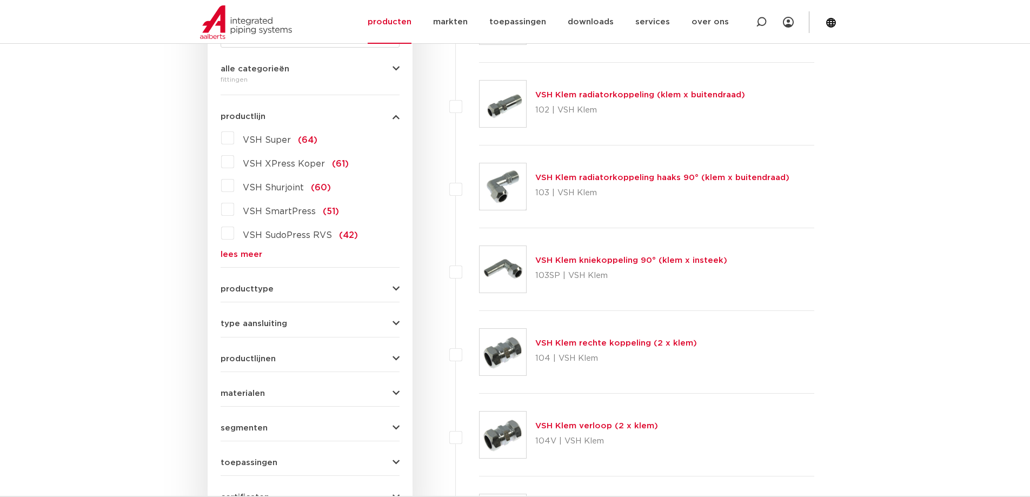
scroll to position [254, 0]
click at [255, 254] on link "lees meer" at bounding box center [310, 255] width 179 height 8
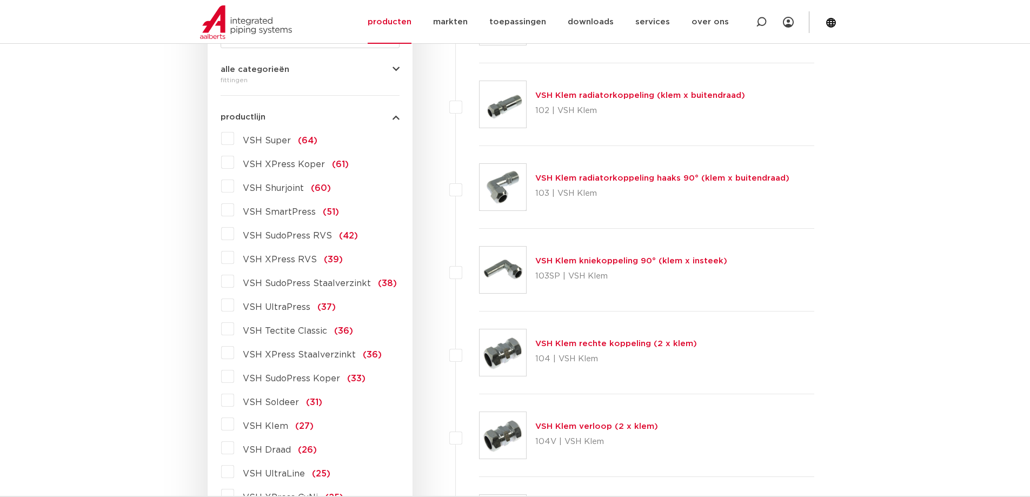
click at [294, 263] on span "VSH XPress RVS" at bounding box center [280, 259] width 74 height 9
click at [0, 0] on input "VSH XPress RVS (39)" at bounding box center [0, 0] width 0 height 0
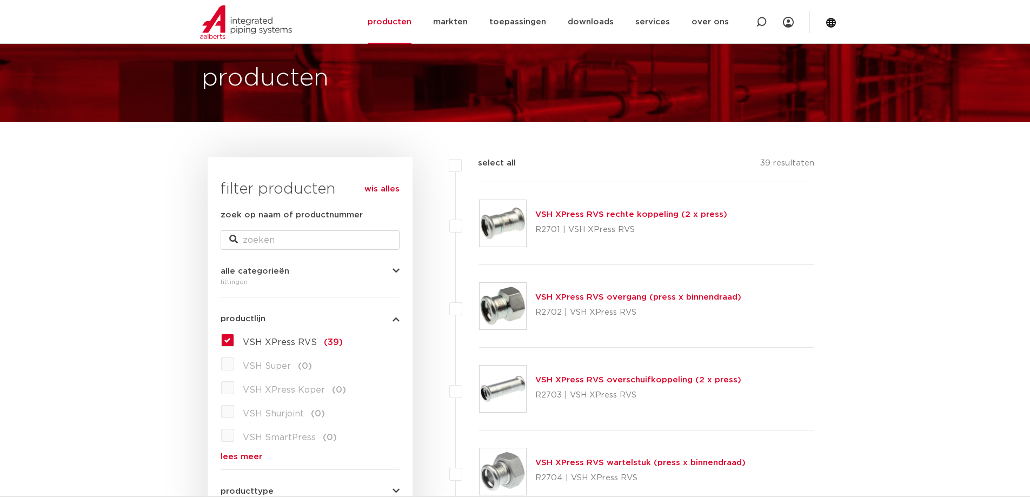
scroll to position [37, 0]
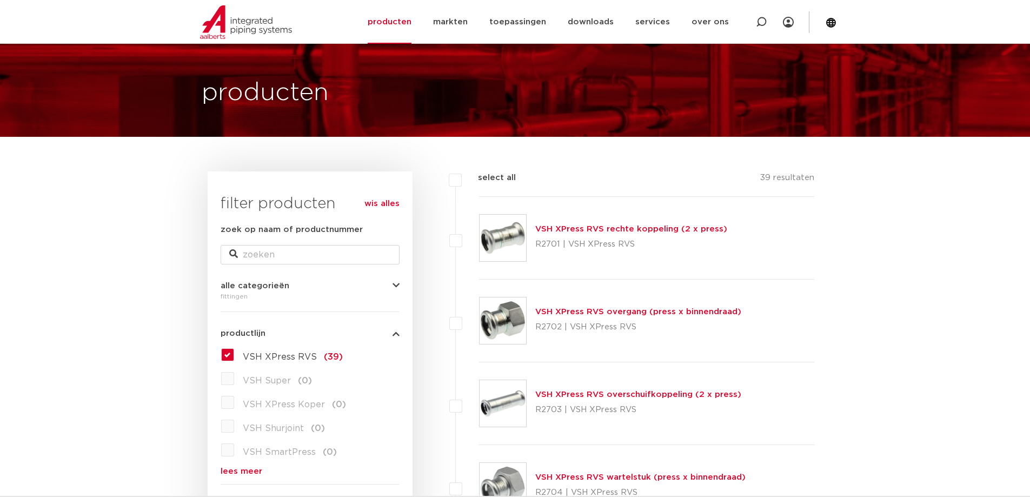
click at [570, 232] on link "VSH XPress RVS rechte koppeling (2 x press)" at bounding box center [631, 229] width 192 height 8
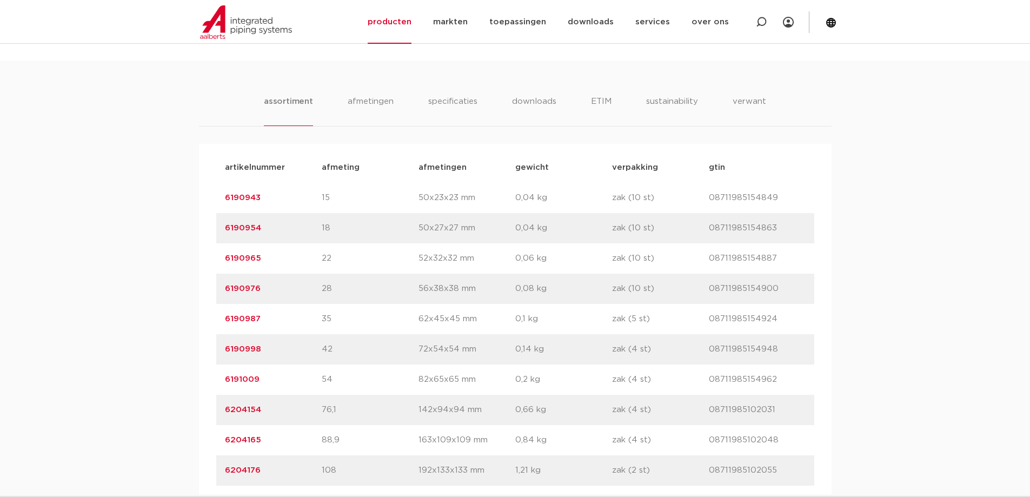
scroll to position [703, 0]
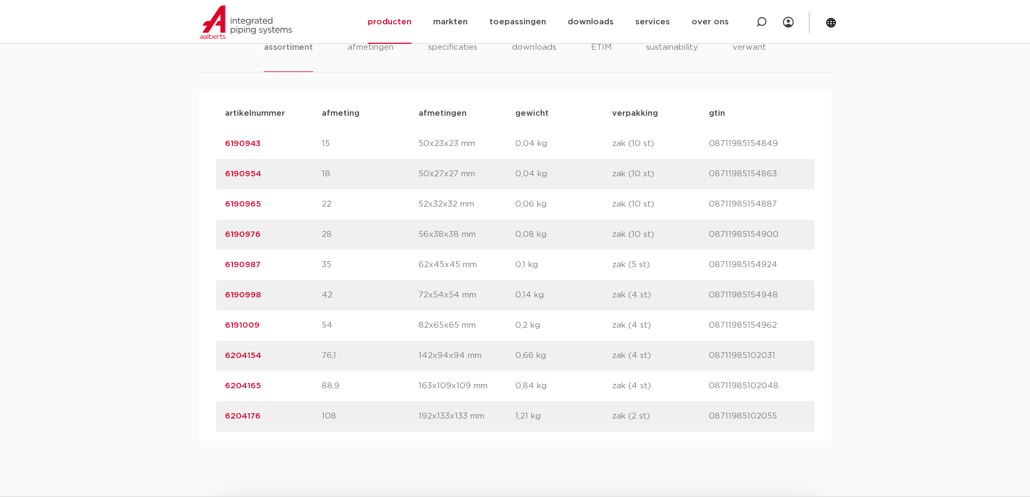
drag, startPoint x: 266, startPoint y: 236, endPoint x: 224, endPoint y: 234, distance: 41.1
click at [225, 234] on p "6190976" at bounding box center [273, 234] width 97 height 13
copy link "6190976"
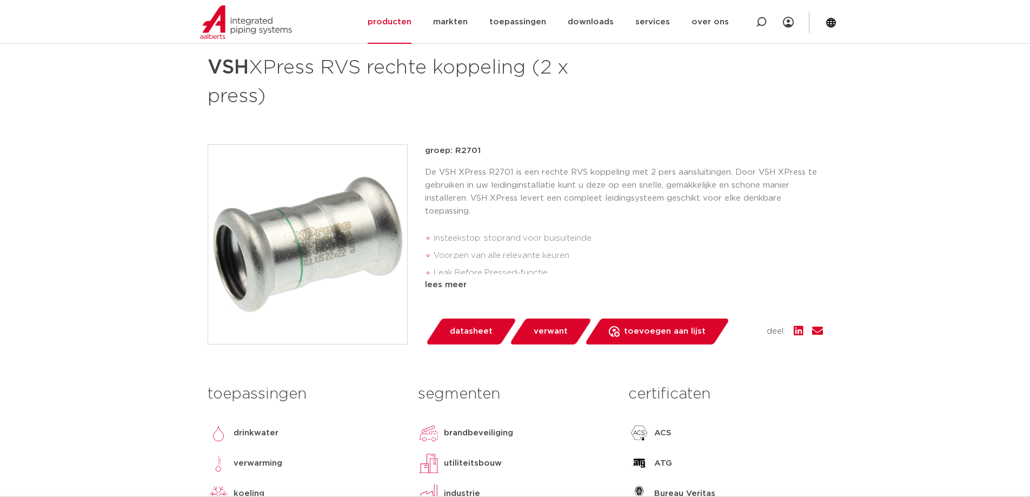
scroll to position [0, 0]
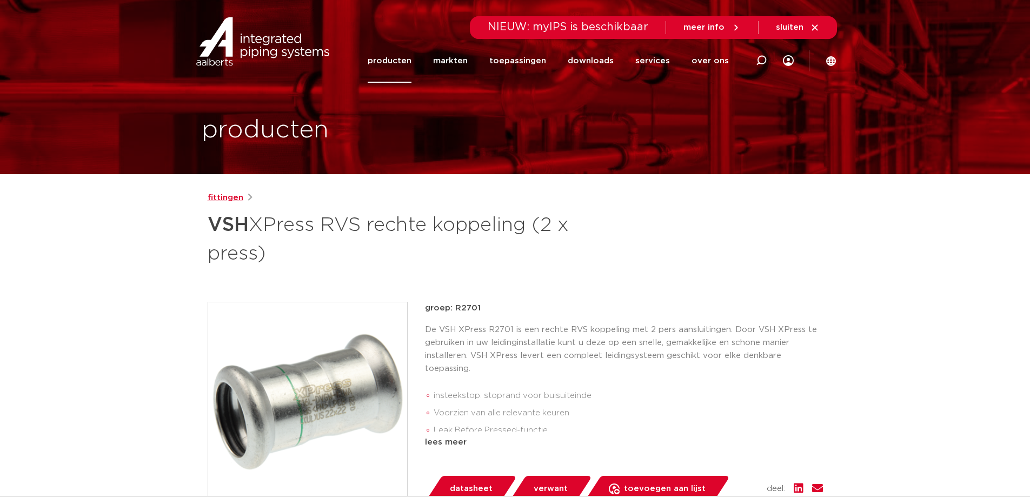
click at [224, 197] on link "fittingen" at bounding box center [226, 197] width 36 height 13
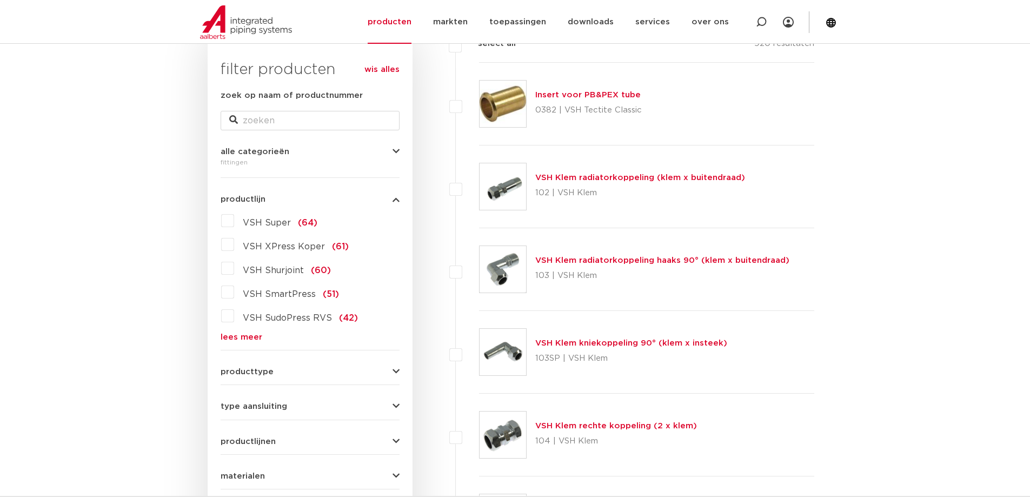
scroll to position [200, 0]
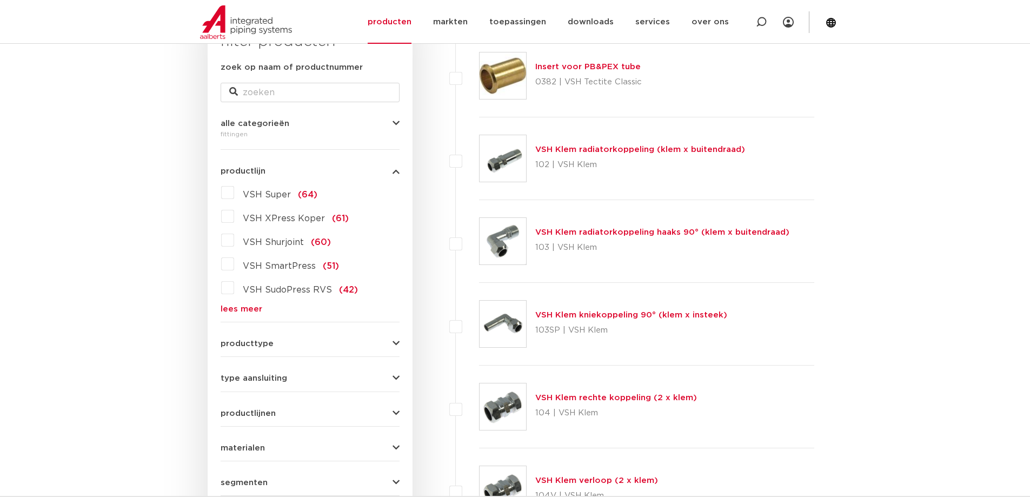
click at [254, 310] on link "lees meer" at bounding box center [310, 309] width 179 height 8
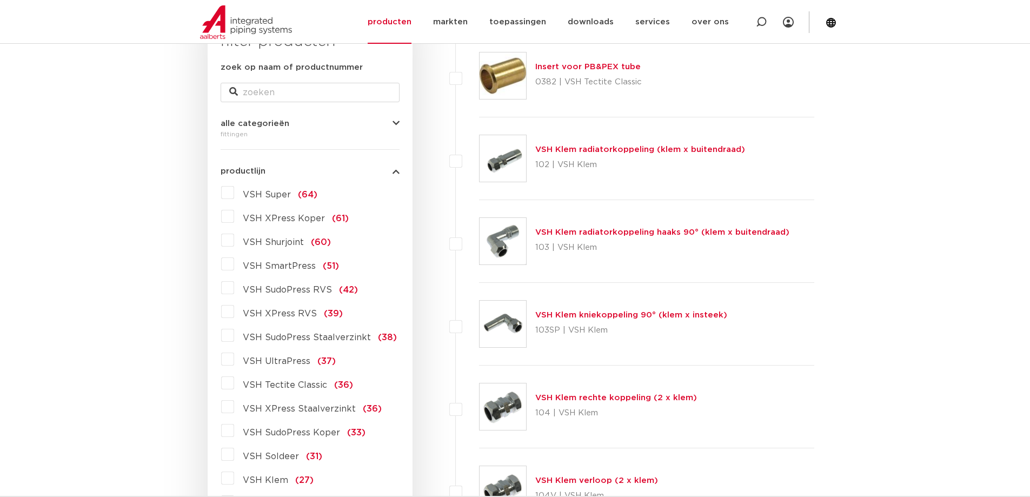
click at [276, 313] on span "VSH XPress RVS" at bounding box center [280, 313] width 74 height 9
click at [0, 0] on input "VSH XPress RVS (39)" at bounding box center [0, 0] width 0 height 0
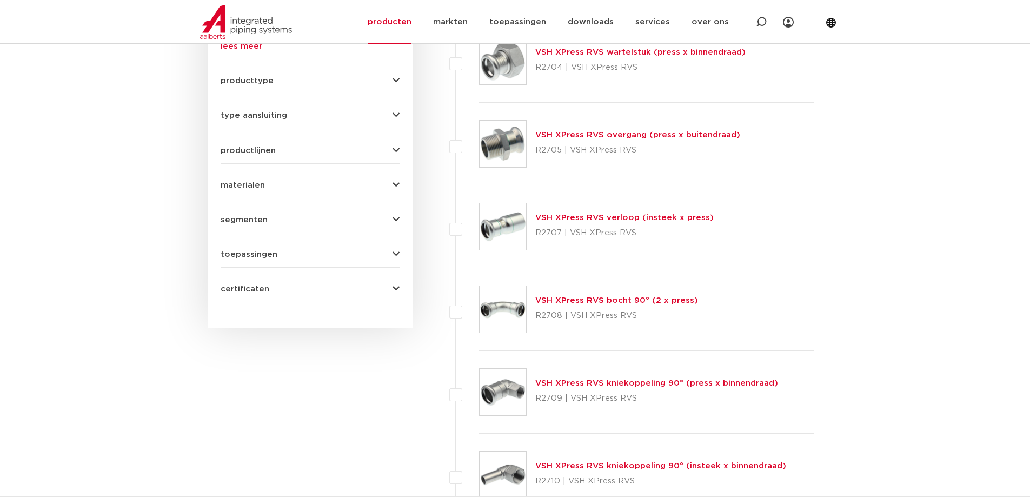
scroll to position [470, 0]
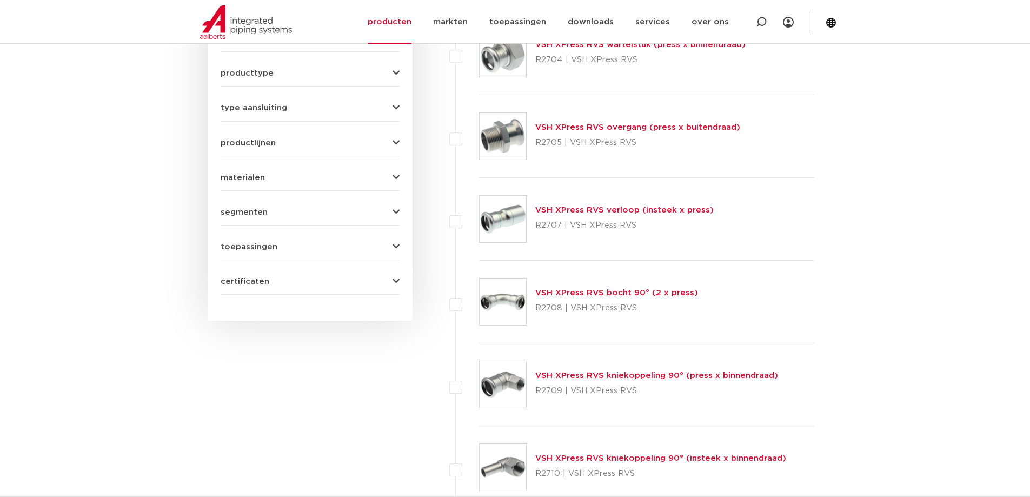
click at [634, 291] on link "VSH XPress RVS bocht 90° (2 x press)" at bounding box center [616, 293] width 163 height 8
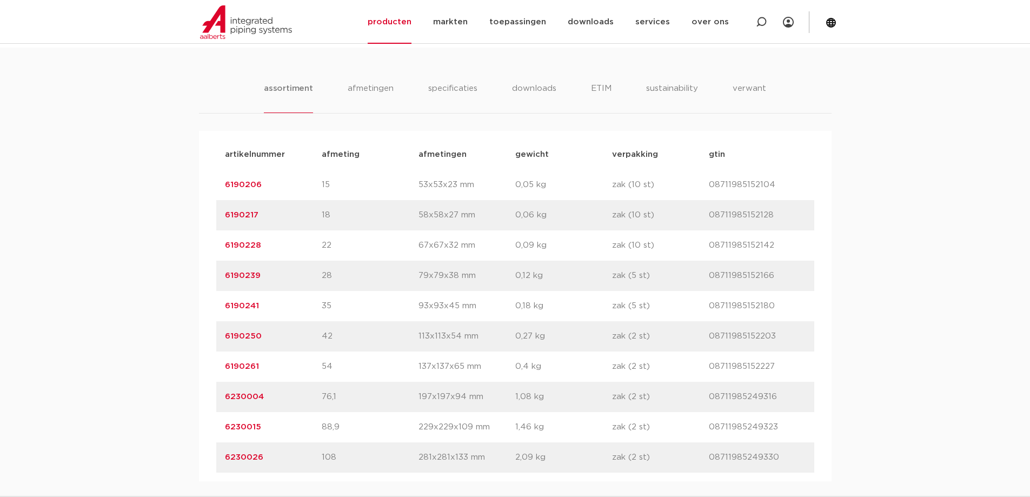
scroll to position [649, 0]
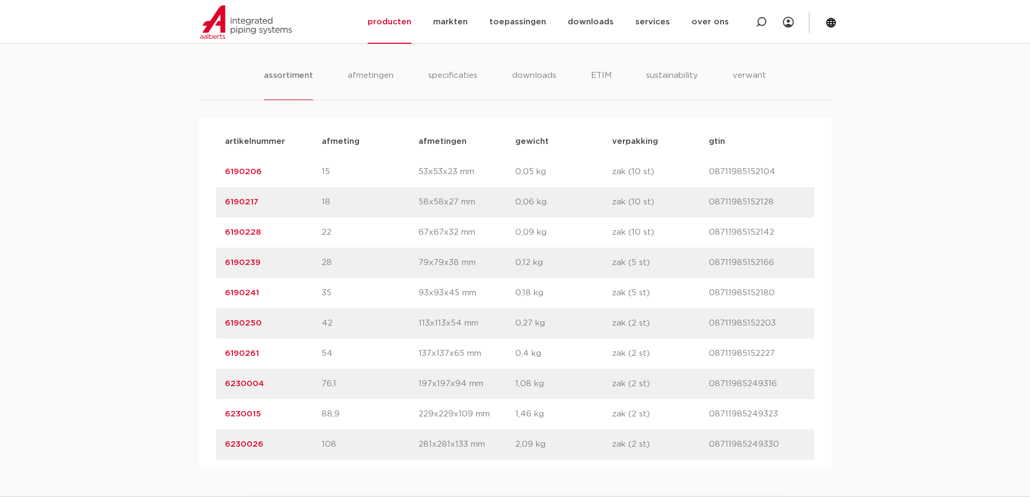
drag, startPoint x: 267, startPoint y: 260, endPoint x: 226, endPoint y: 262, distance: 40.6
click at [226, 262] on p "6190239" at bounding box center [273, 262] width 97 height 13
copy link "6190239"
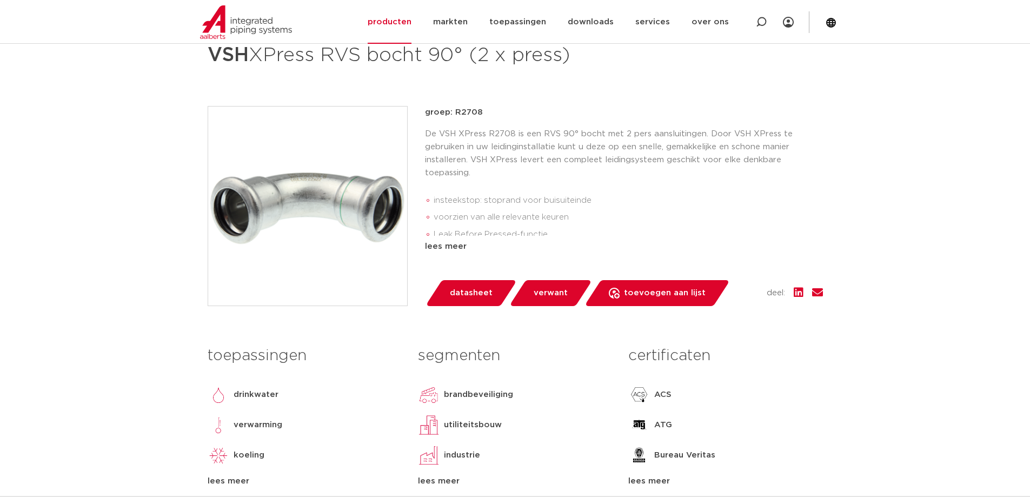
scroll to position [0, 0]
